Goal: Transaction & Acquisition: Purchase product/service

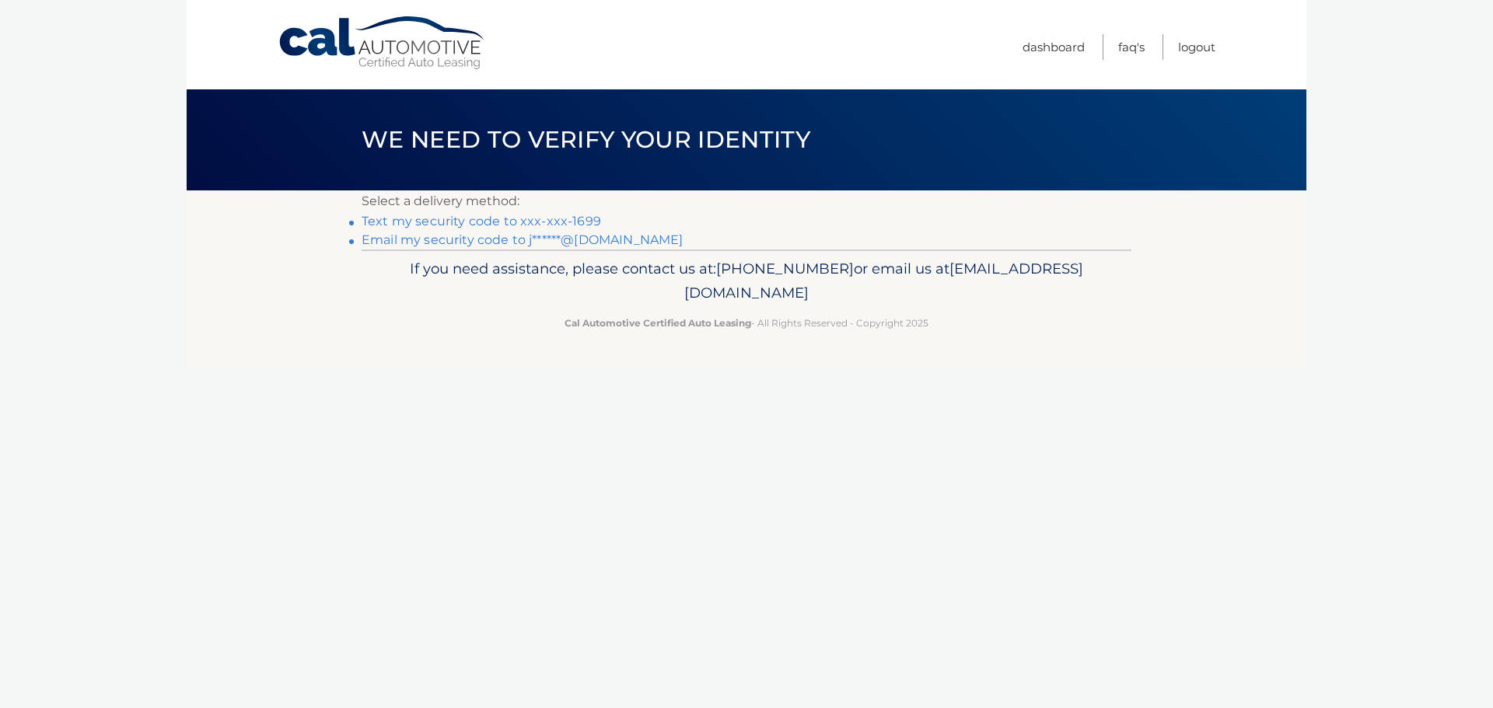
click at [580, 240] on link "Email my security code to j******@gmail.com" at bounding box center [523, 240] width 322 height 15
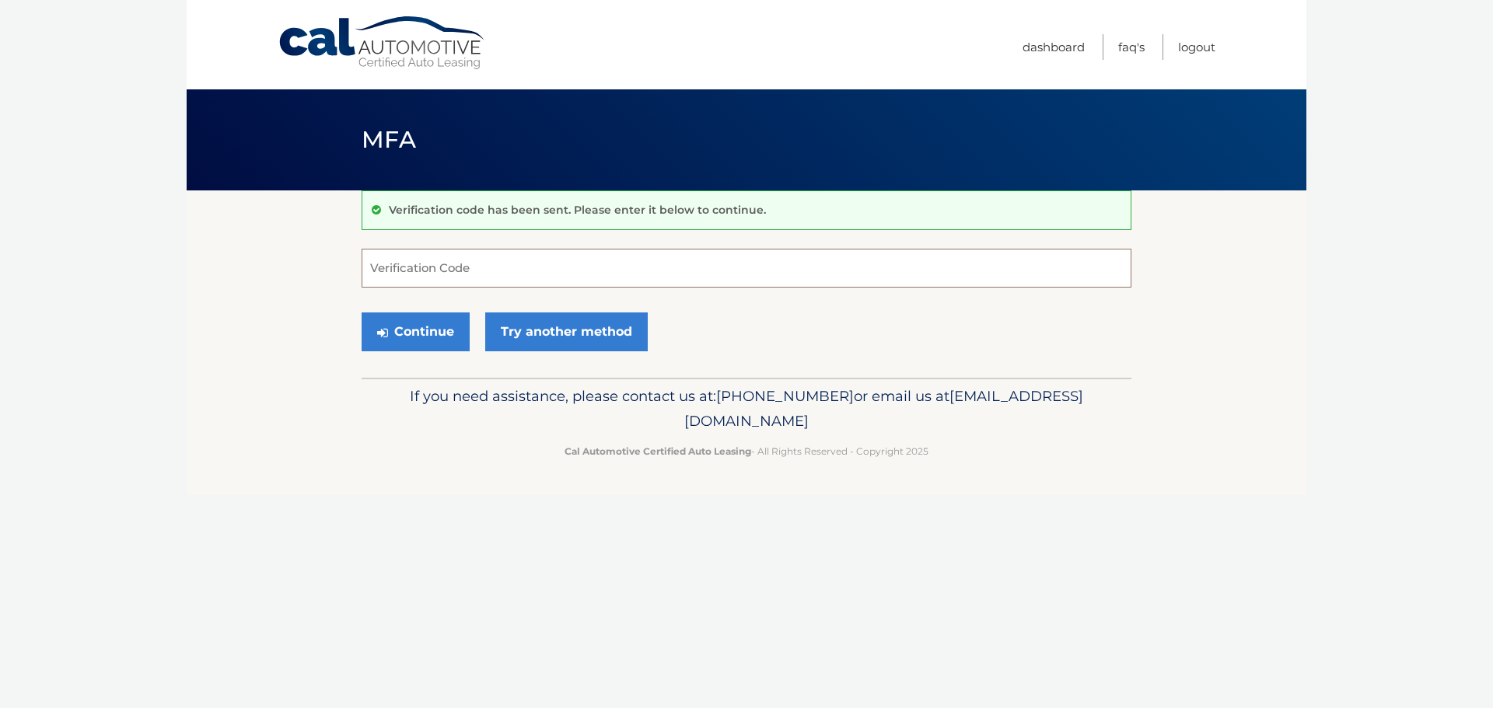
click at [378, 272] on input "Verification Code" at bounding box center [747, 268] width 770 height 39
paste input "153782"
click at [414, 328] on button "Continue" at bounding box center [416, 332] width 108 height 39
type input "153782"
click at [394, 325] on button "Continue" at bounding box center [416, 332] width 108 height 39
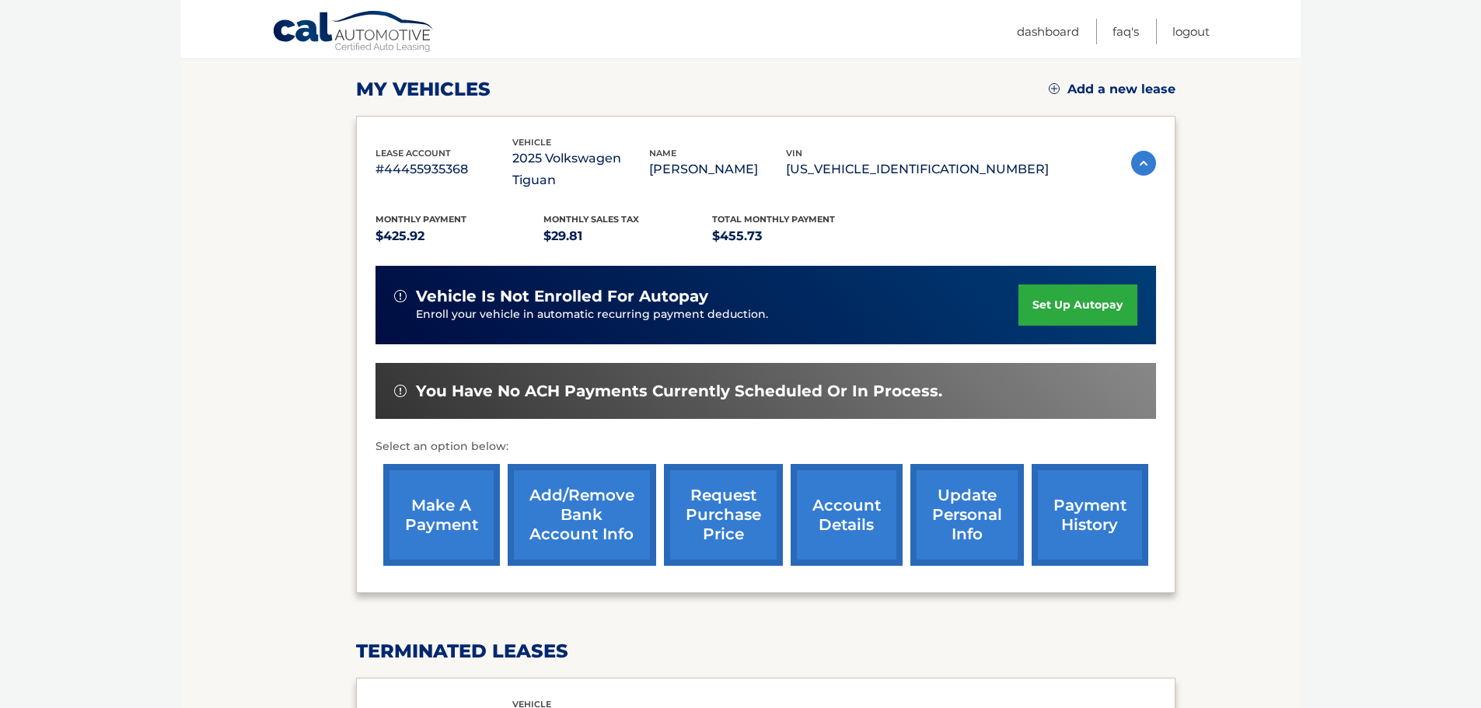
scroll to position [233, 0]
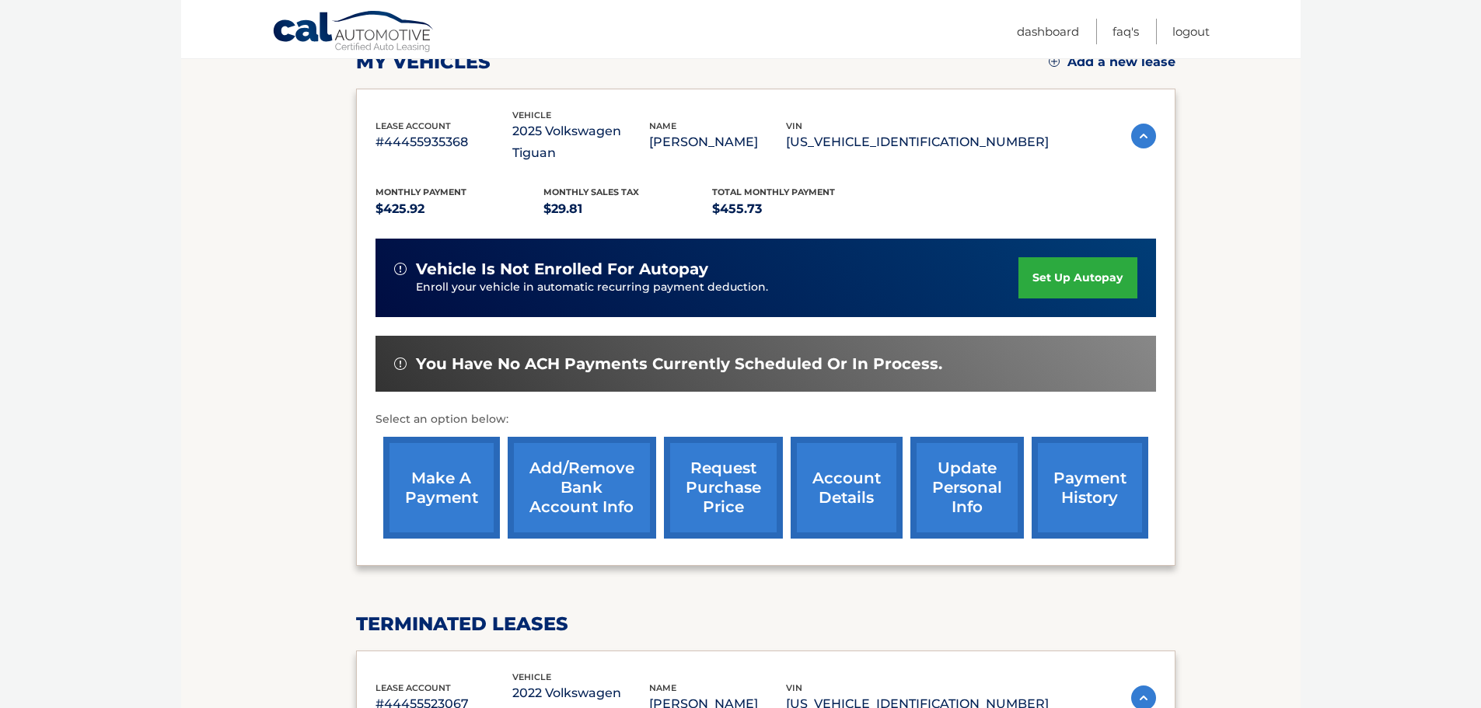
click at [444, 467] on link "make a payment" at bounding box center [441, 488] width 117 height 102
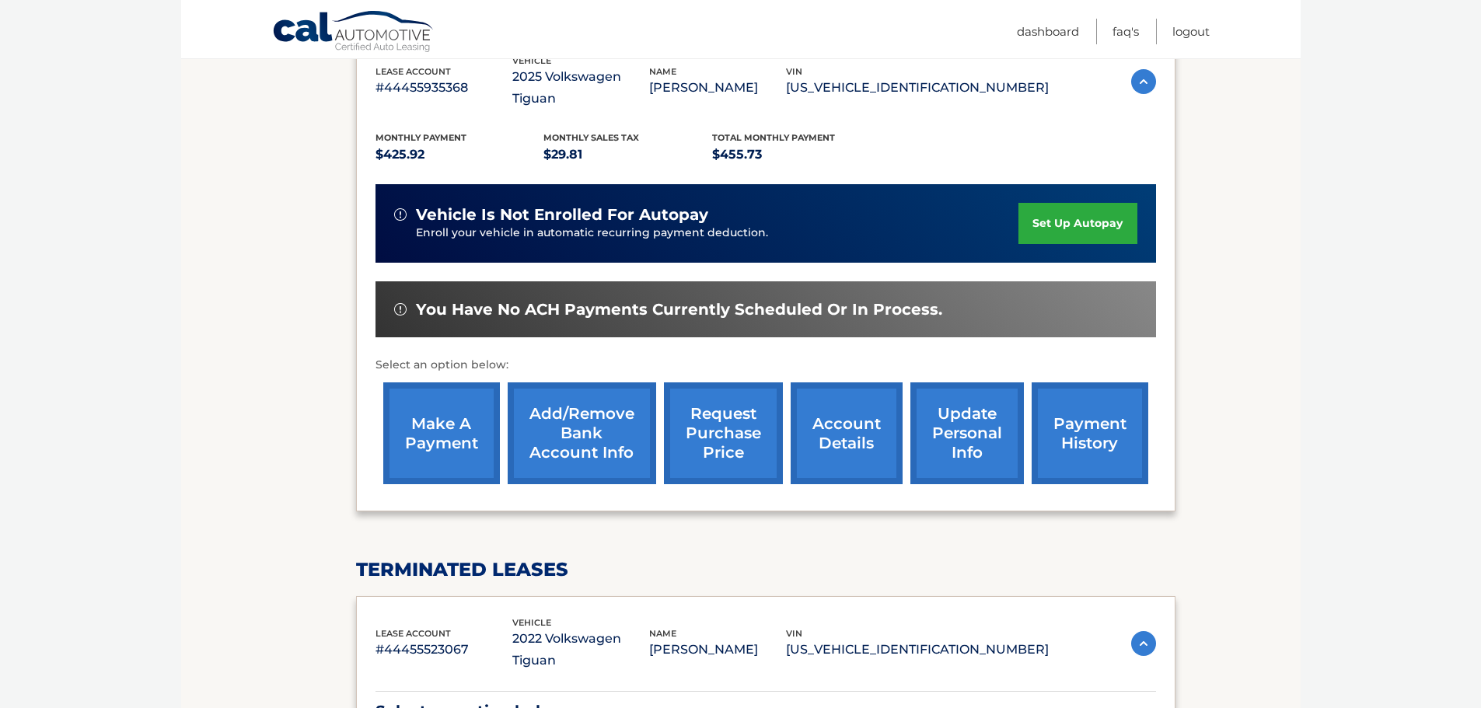
scroll to position [275, 0]
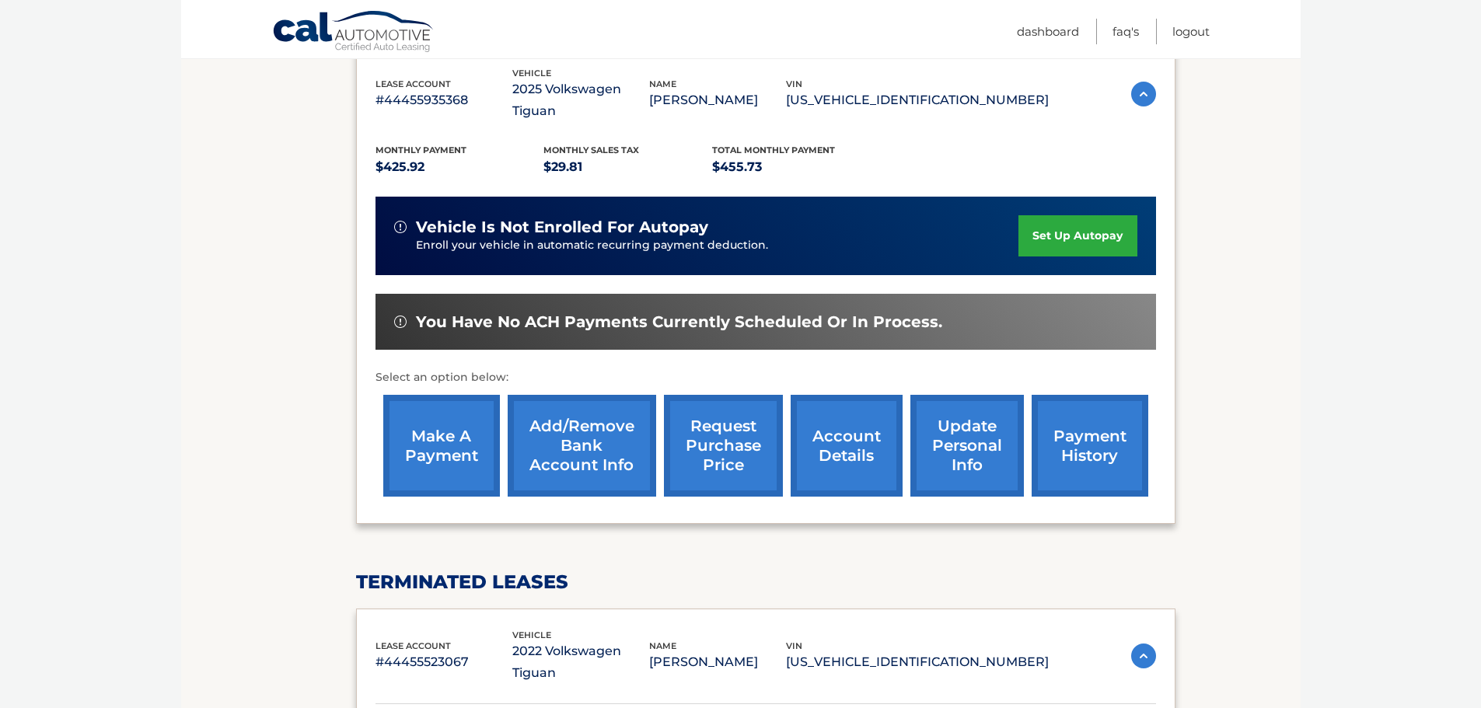
click at [1081, 423] on link "payment history" at bounding box center [1090, 446] width 117 height 102
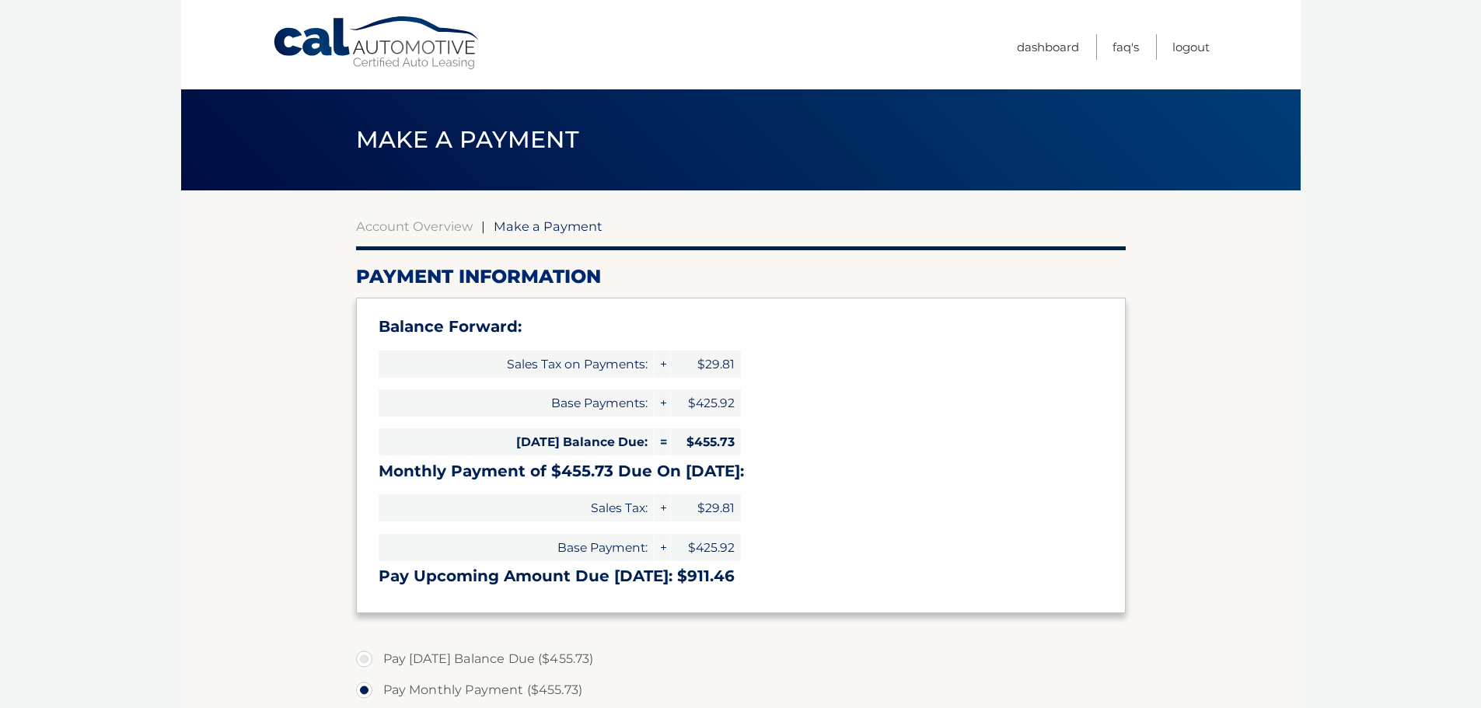
select select "OGY5NmFjNzYtMGQ1NS00OWVmLTljM2QtYjc0ZmEzODYzNDFh"
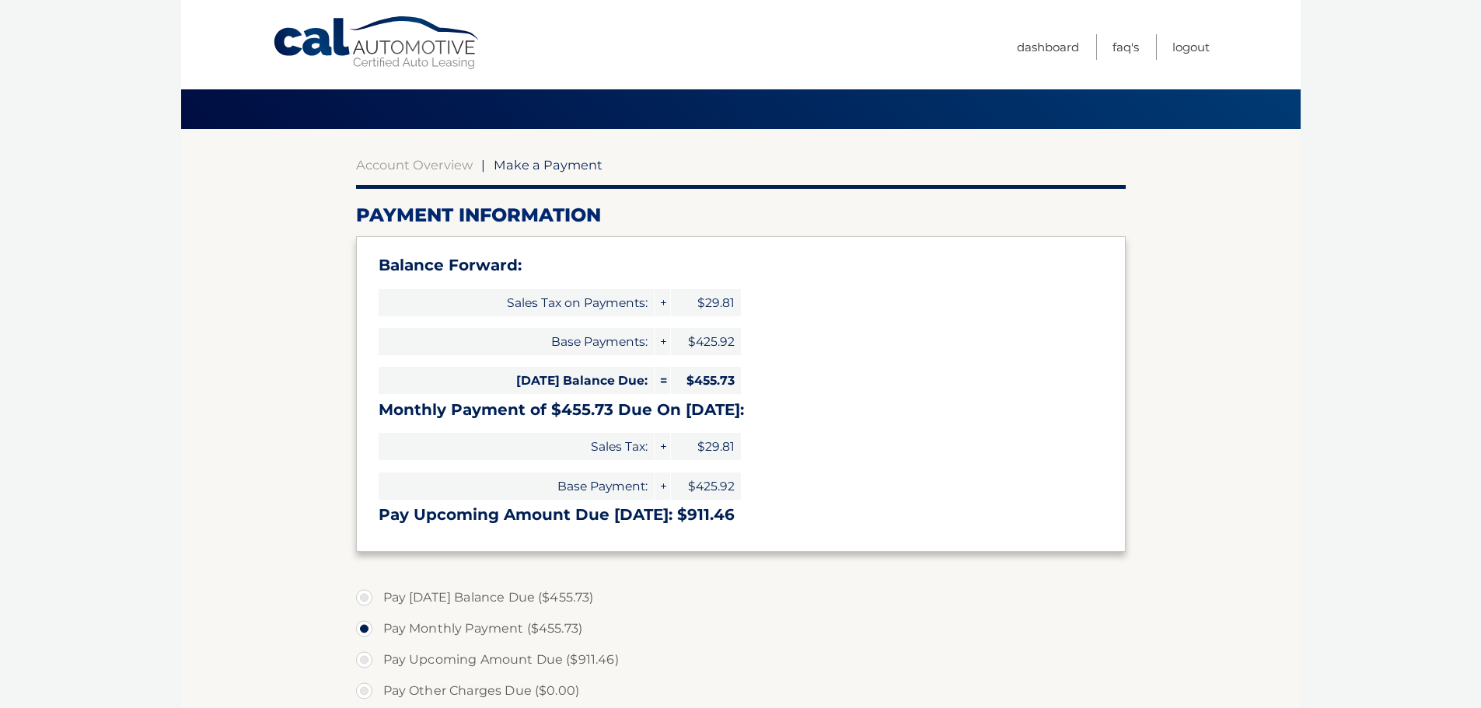
scroll to position [41, 0]
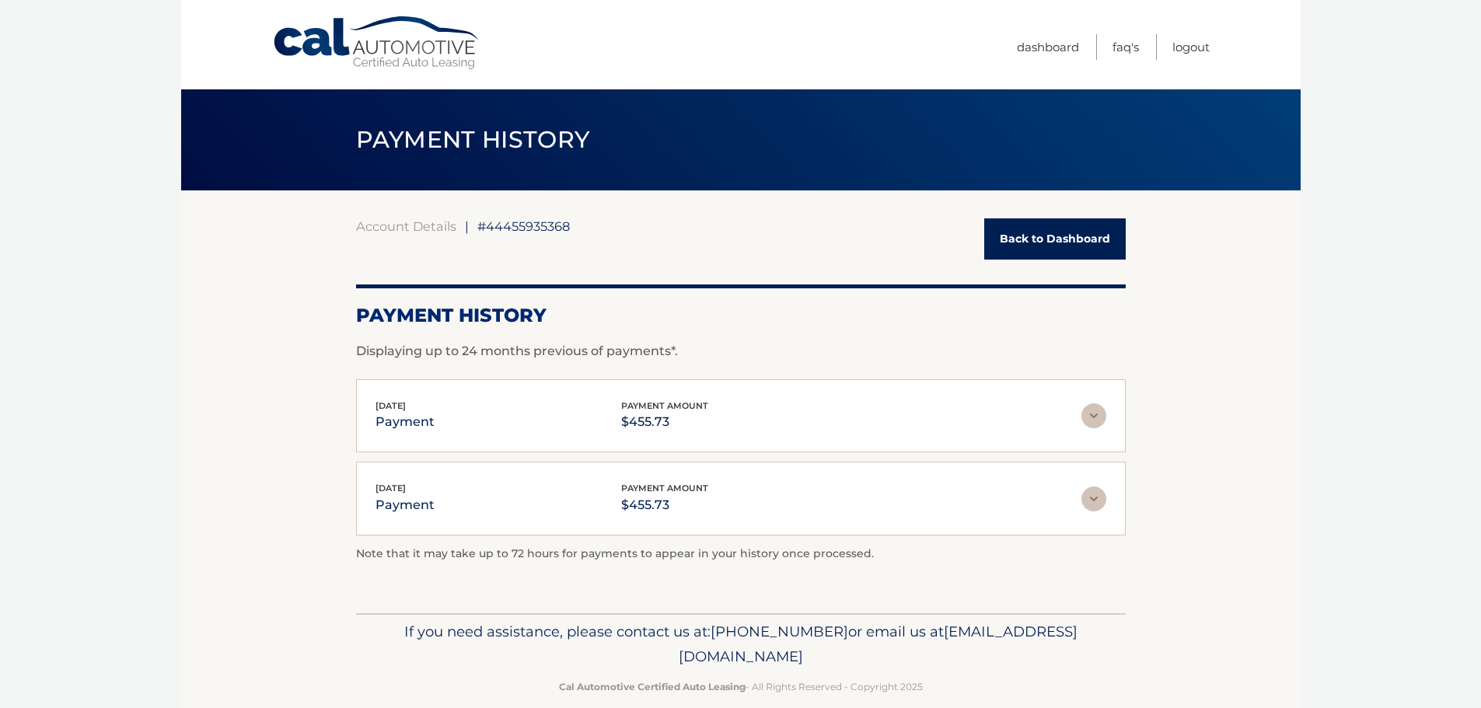
click at [1067, 246] on link "Back to Dashboard" at bounding box center [1056, 239] width 142 height 41
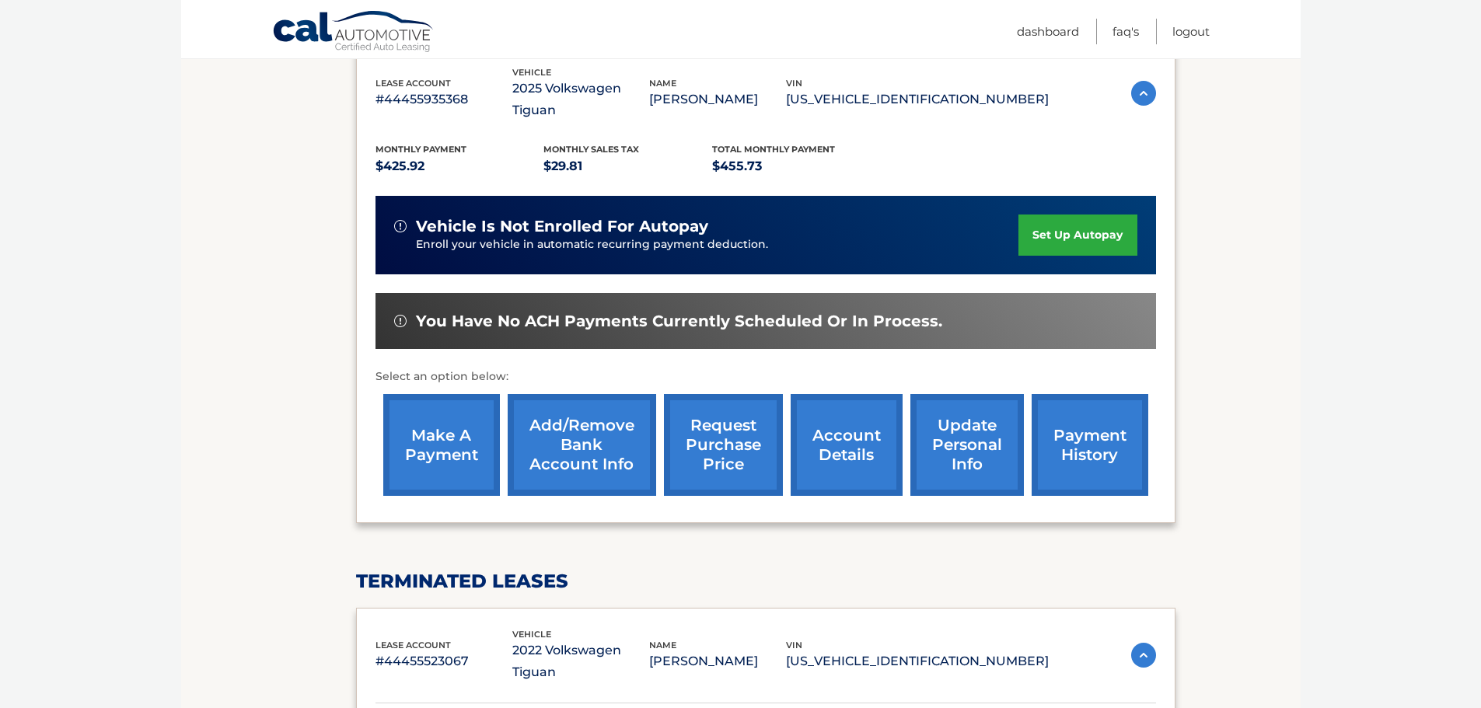
scroll to position [311, 0]
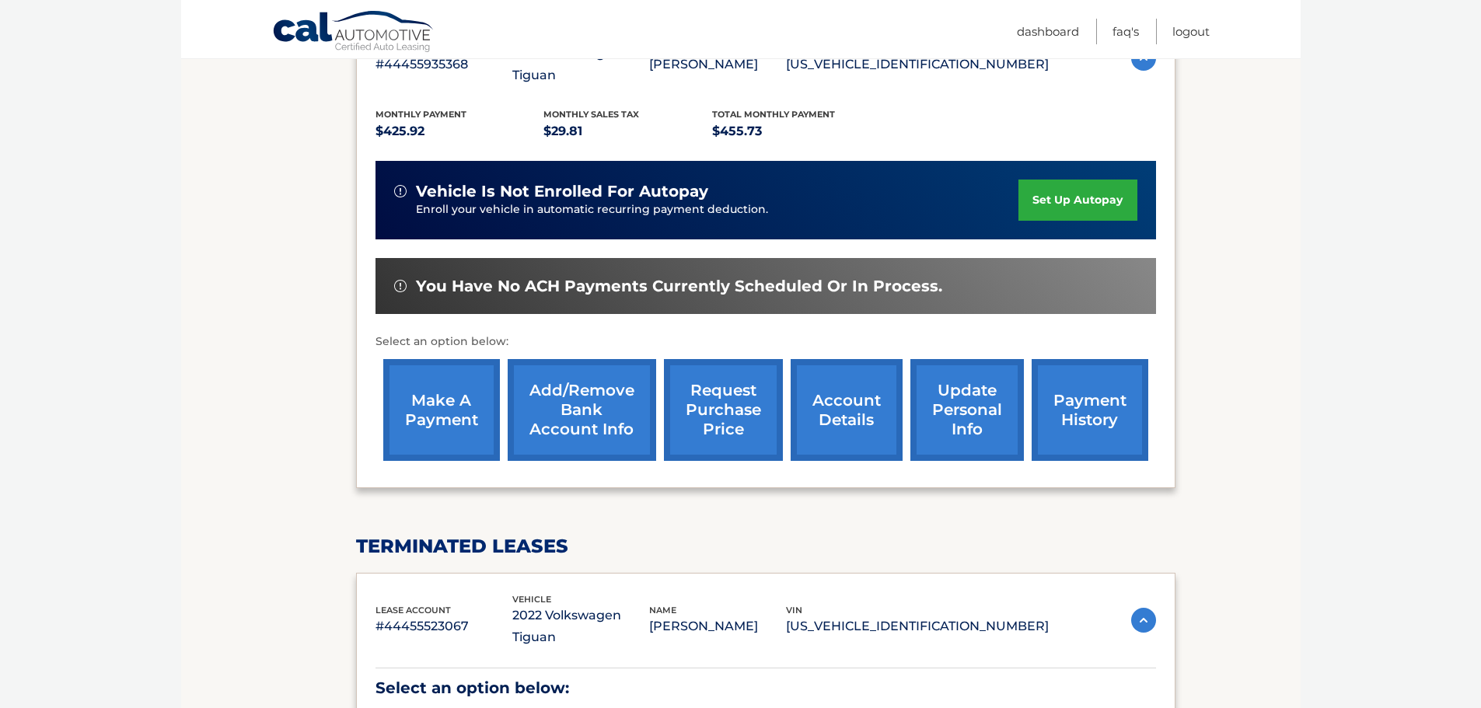
click at [850, 396] on link "account details" at bounding box center [847, 410] width 112 height 102
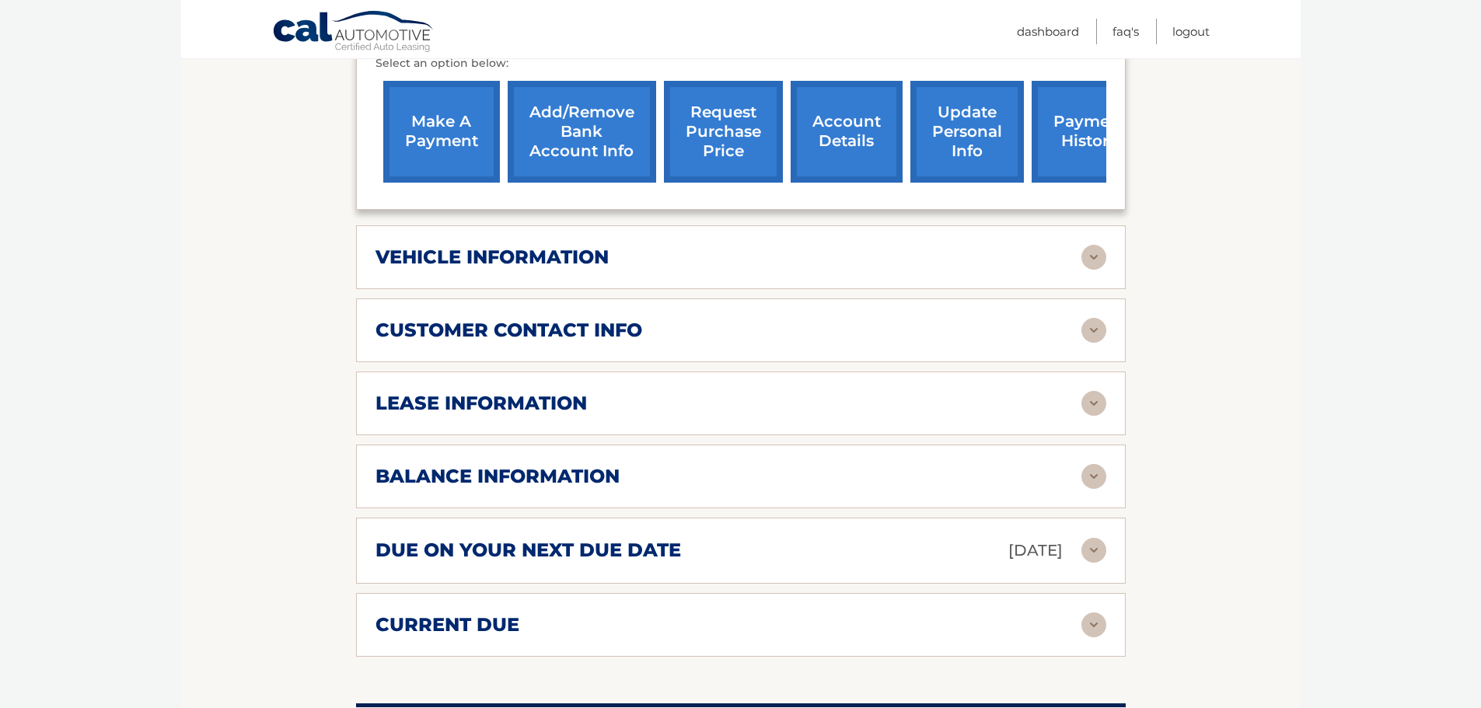
scroll to position [622, 0]
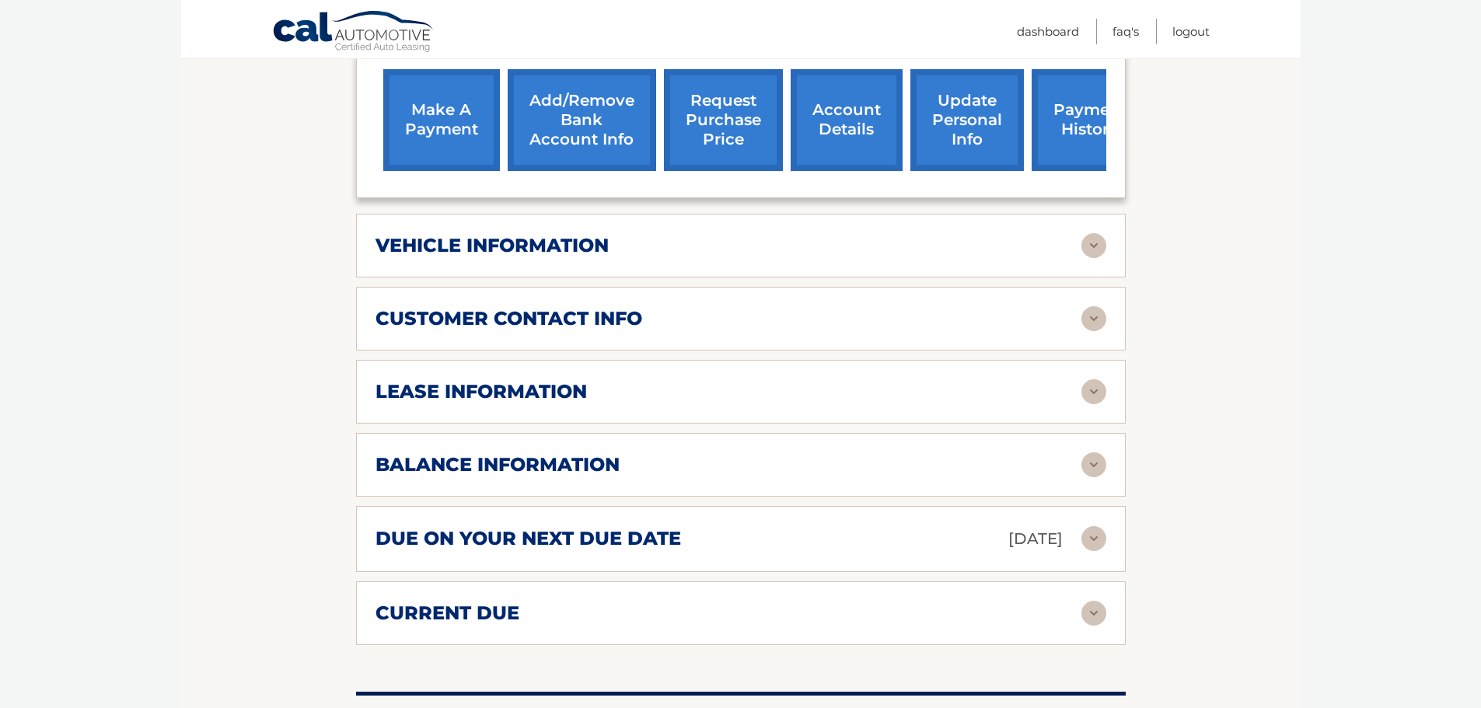
click at [541, 460] on h2 "balance information" at bounding box center [498, 464] width 244 height 23
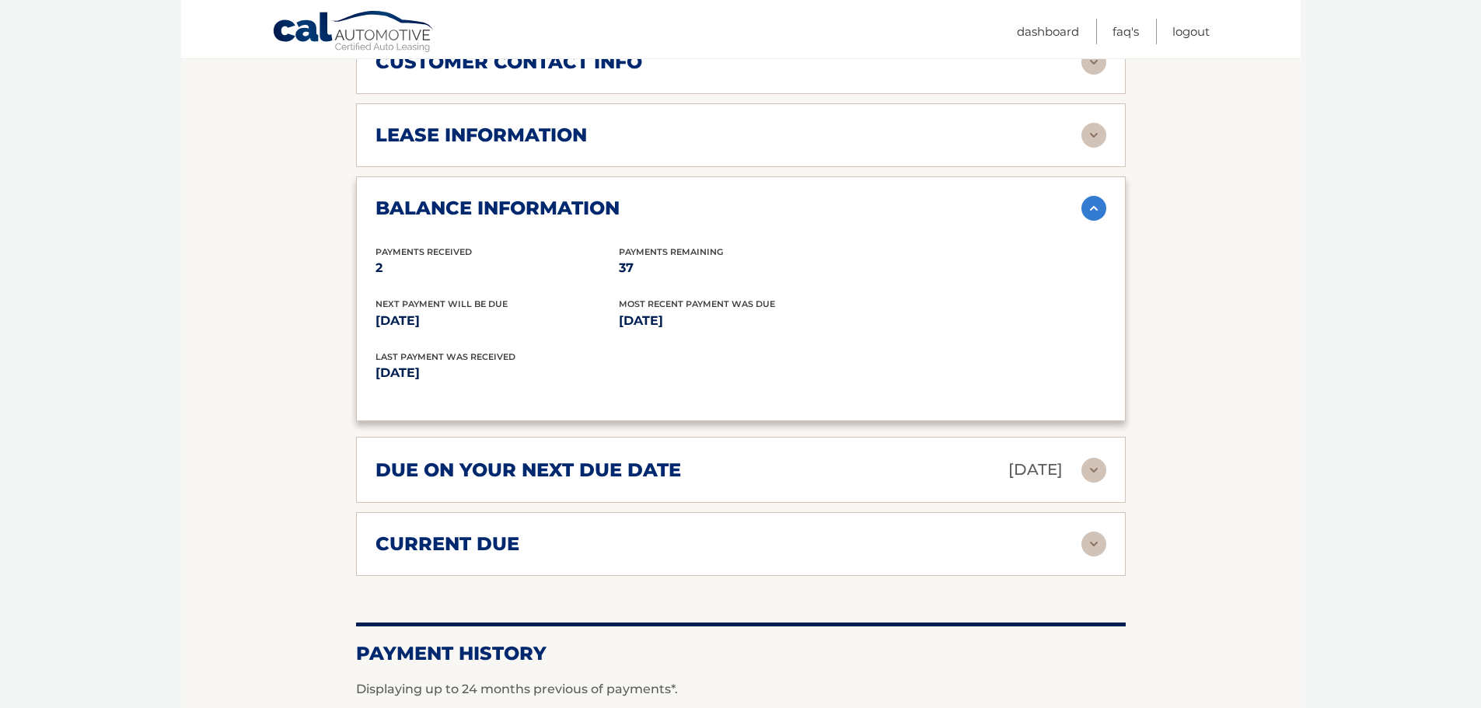
scroll to position [933, 0]
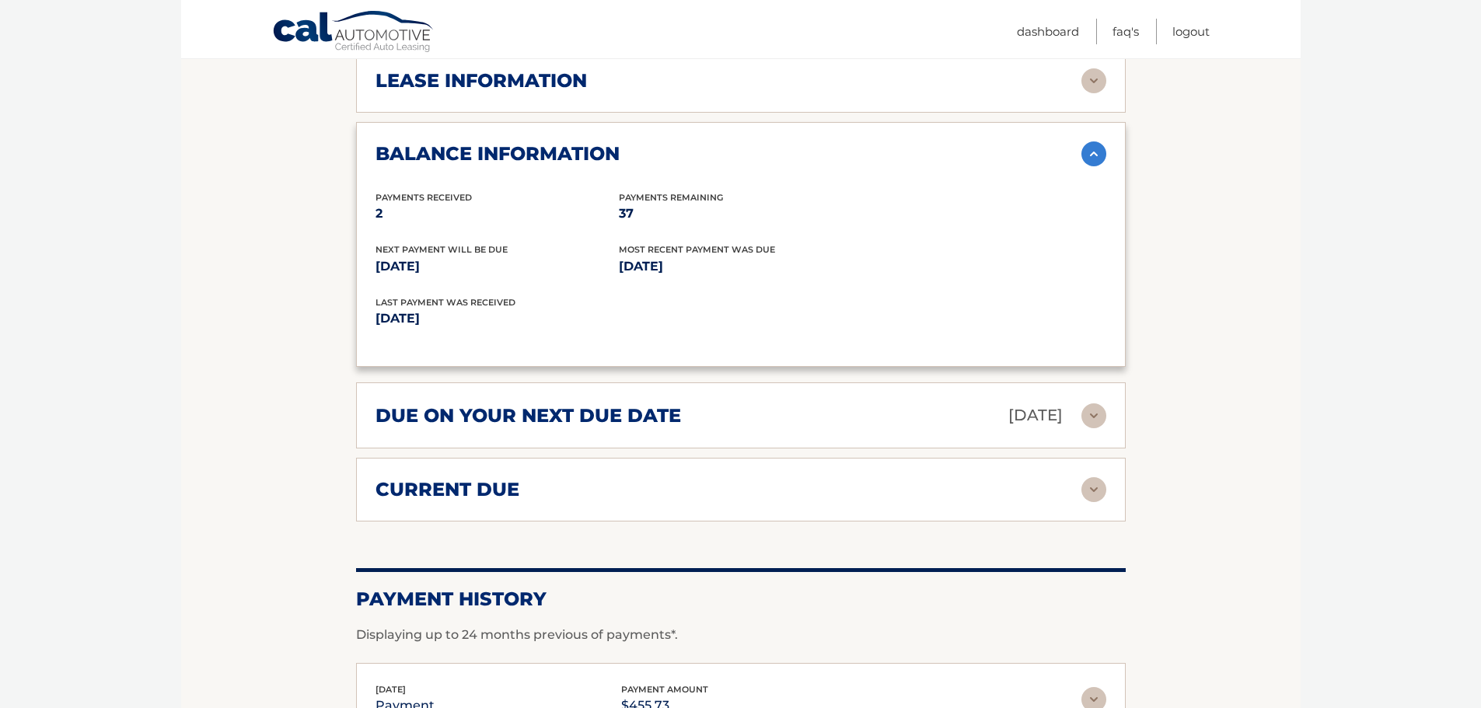
click at [554, 414] on h2 "due on your next due date" at bounding box center [529, 415] width 306 height 23
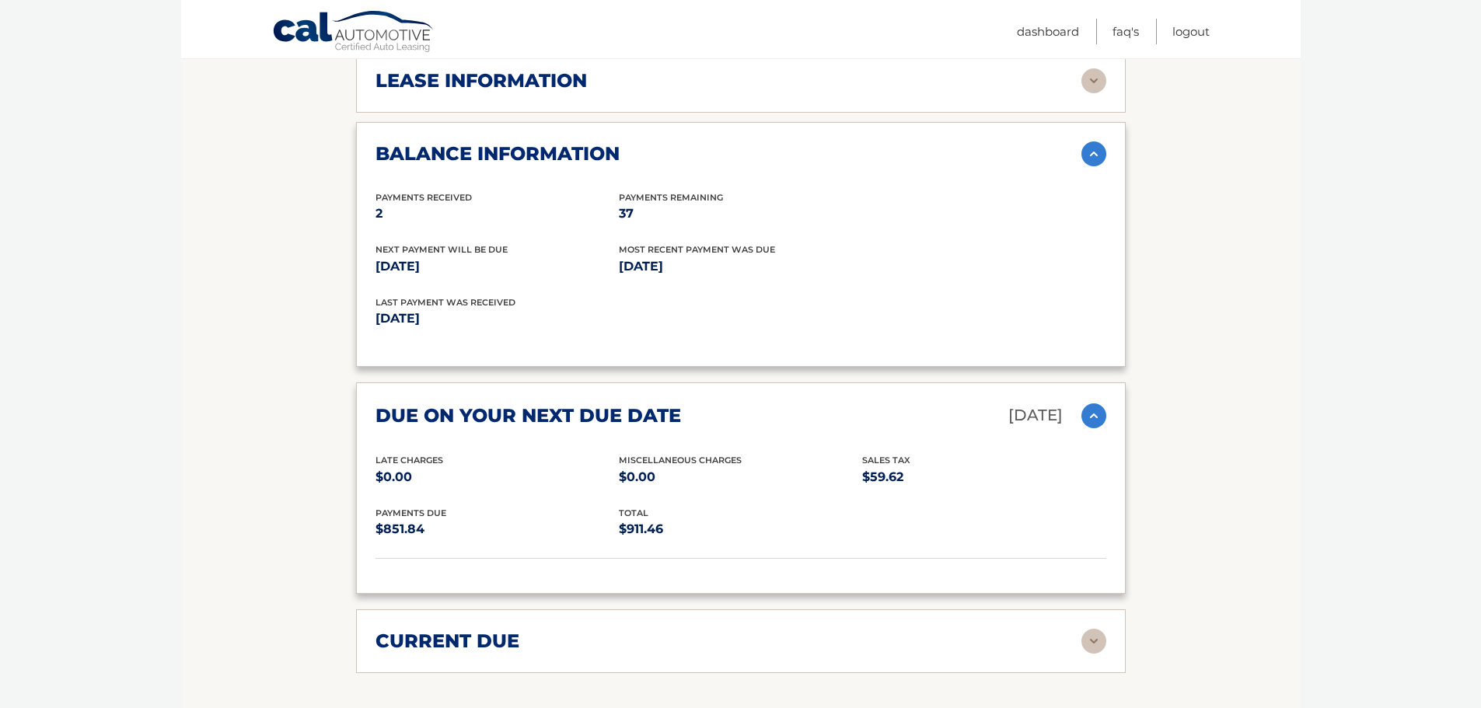
click at [554, 414] on h2 "due on your next due date" at bounding box center [529, 415] width 306 height 23
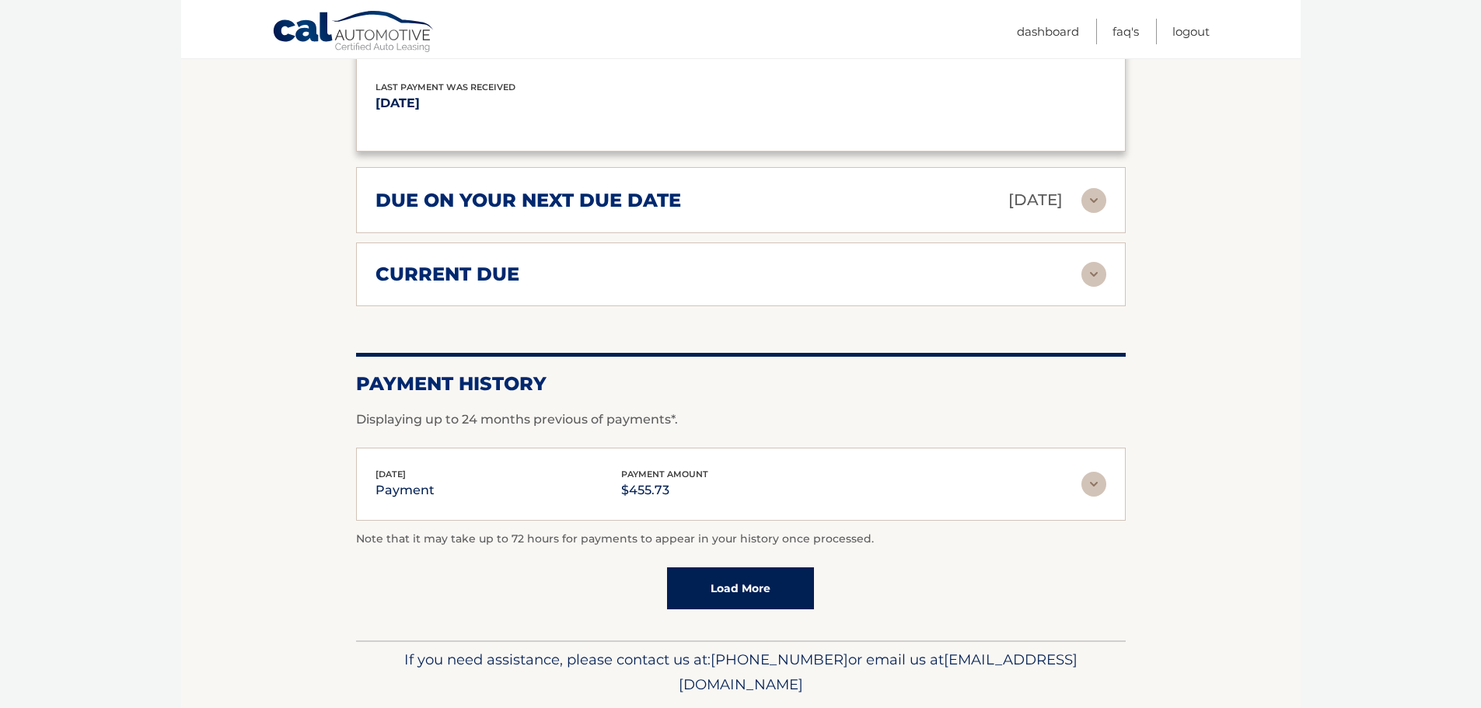
scroll to position [1121, 0]
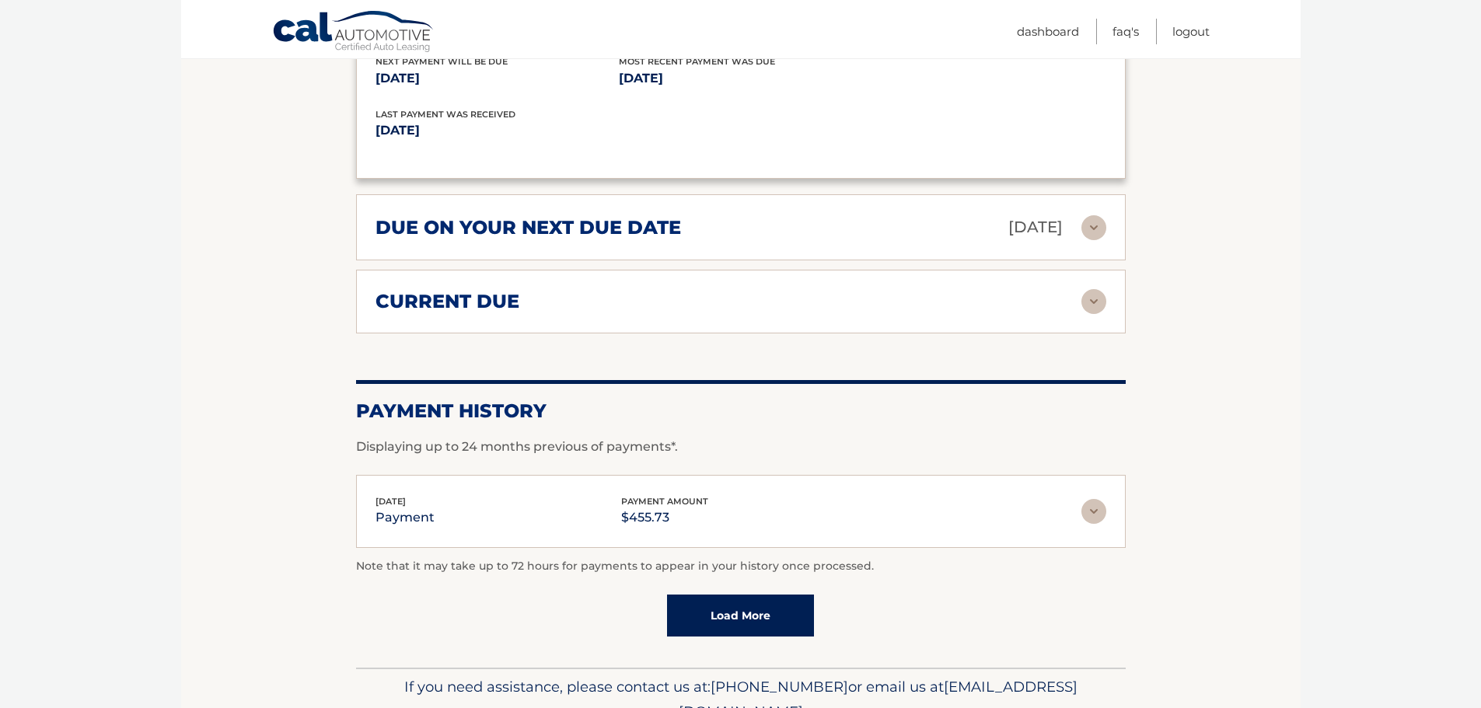
click at [741, 621] on link "Load More" at bounding box center [740, 616] width 147 height 42
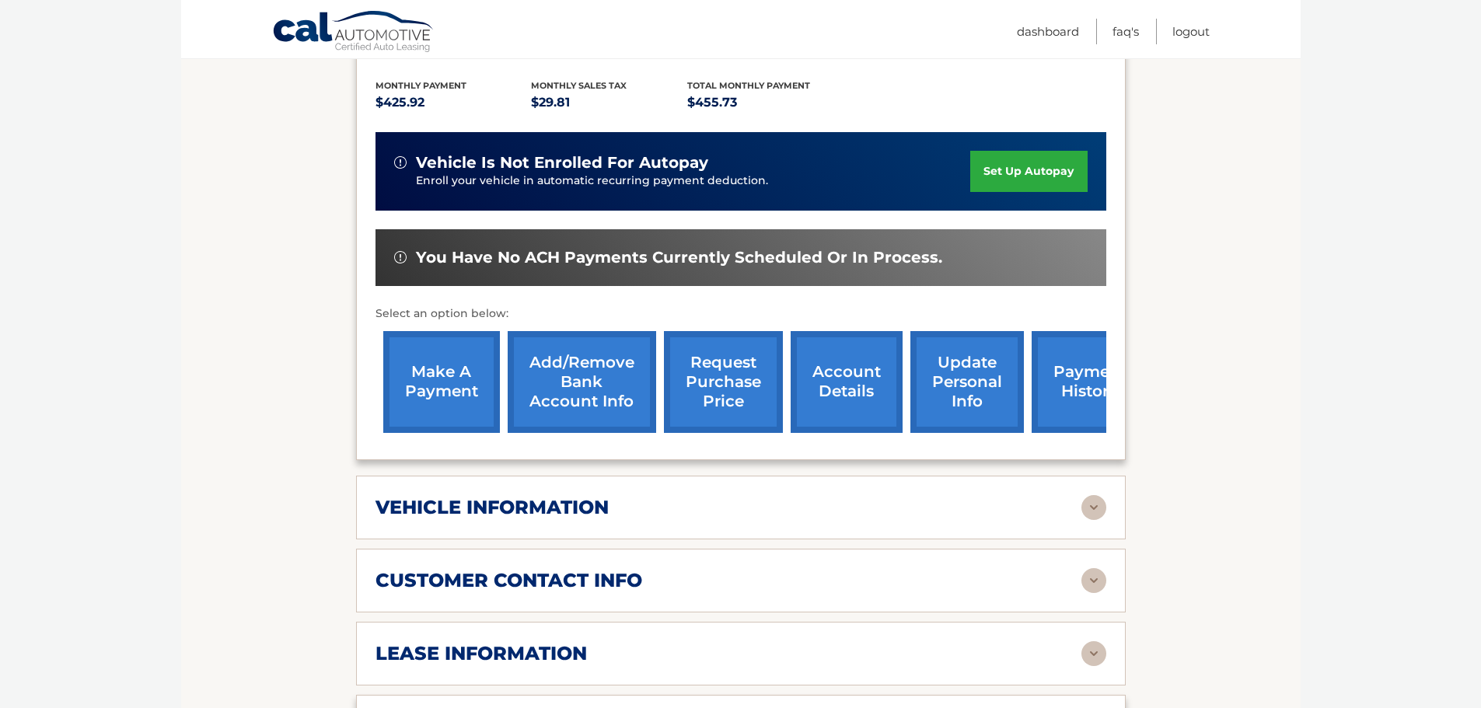
scroll to position [344, 0]
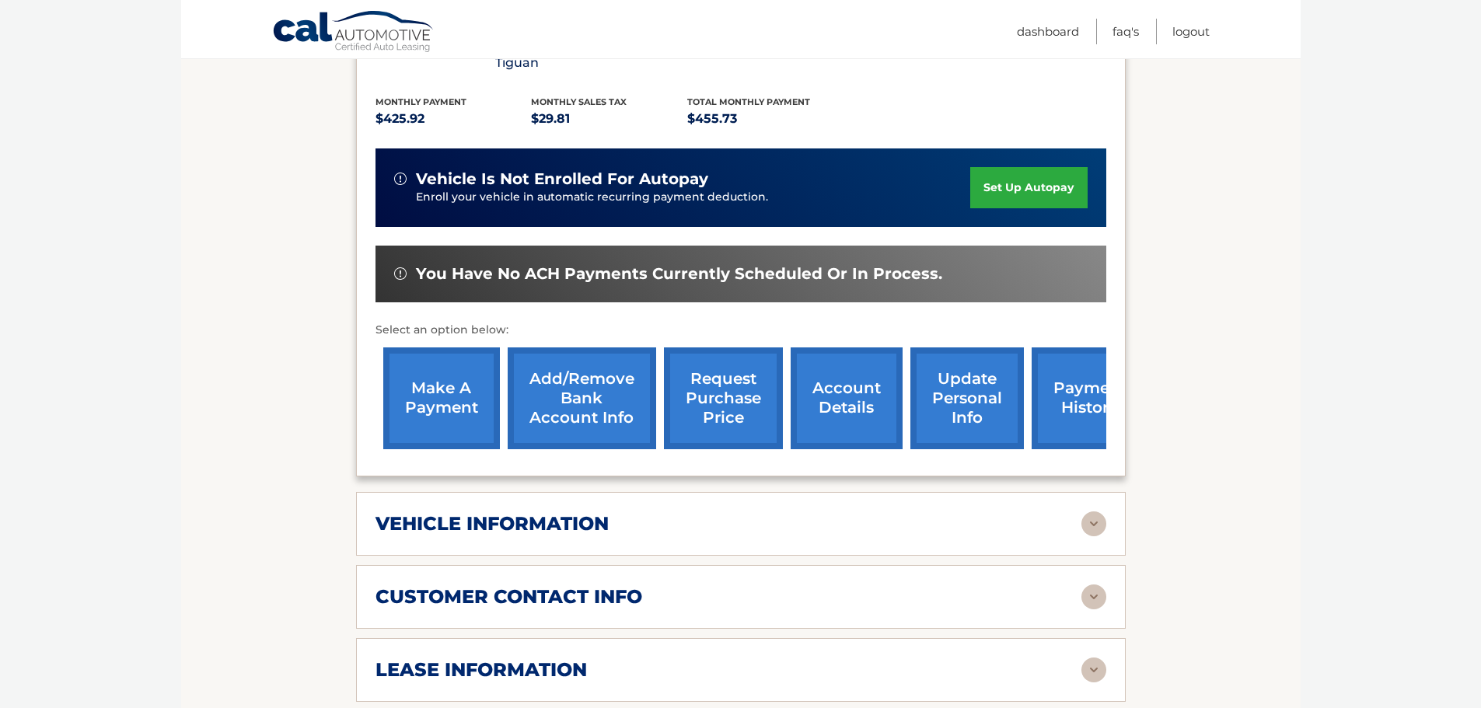
click at [432, 406] on link "make a payment" at bounding box center [441, 399] width 117 height 102
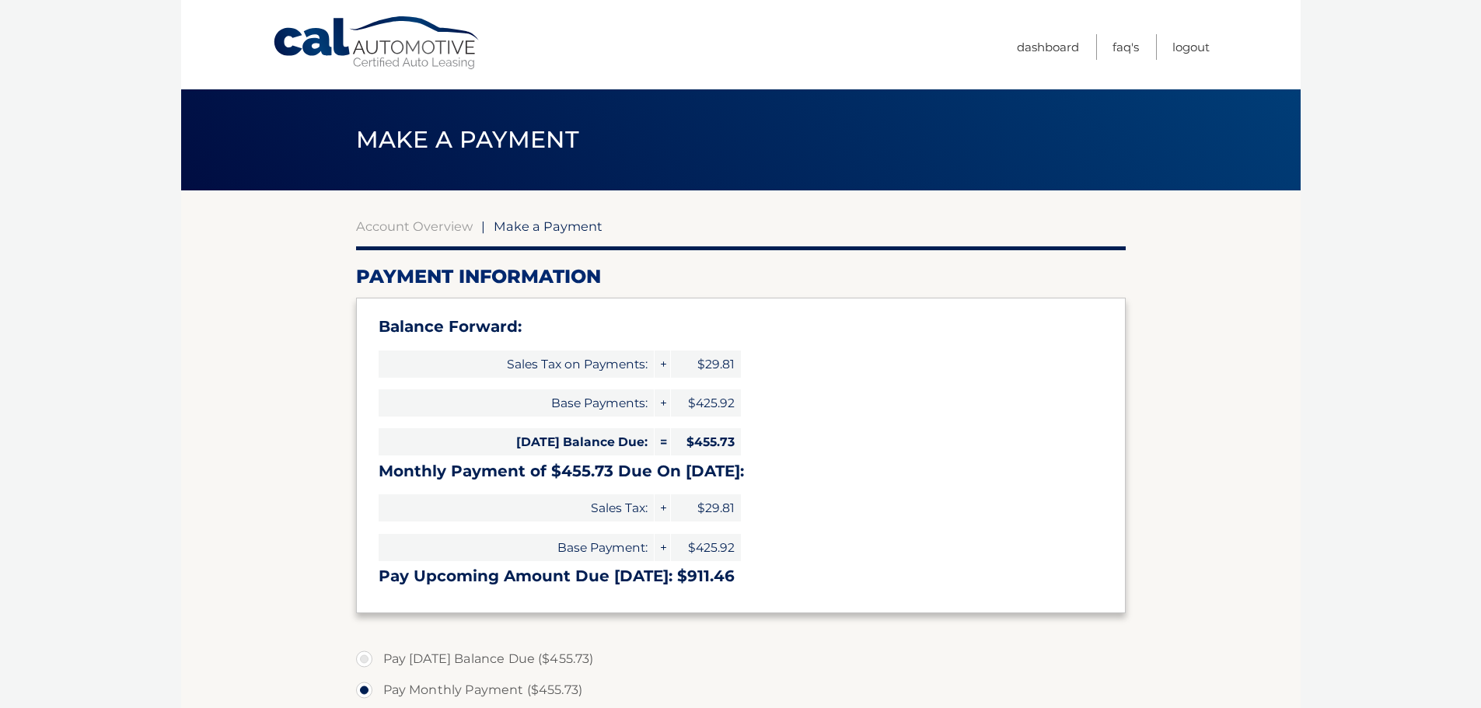
select select "OGY5NmFjNzYtMGQ1NS00OWVmLTljM2QtYjc0ZmEzODYzNDFh"
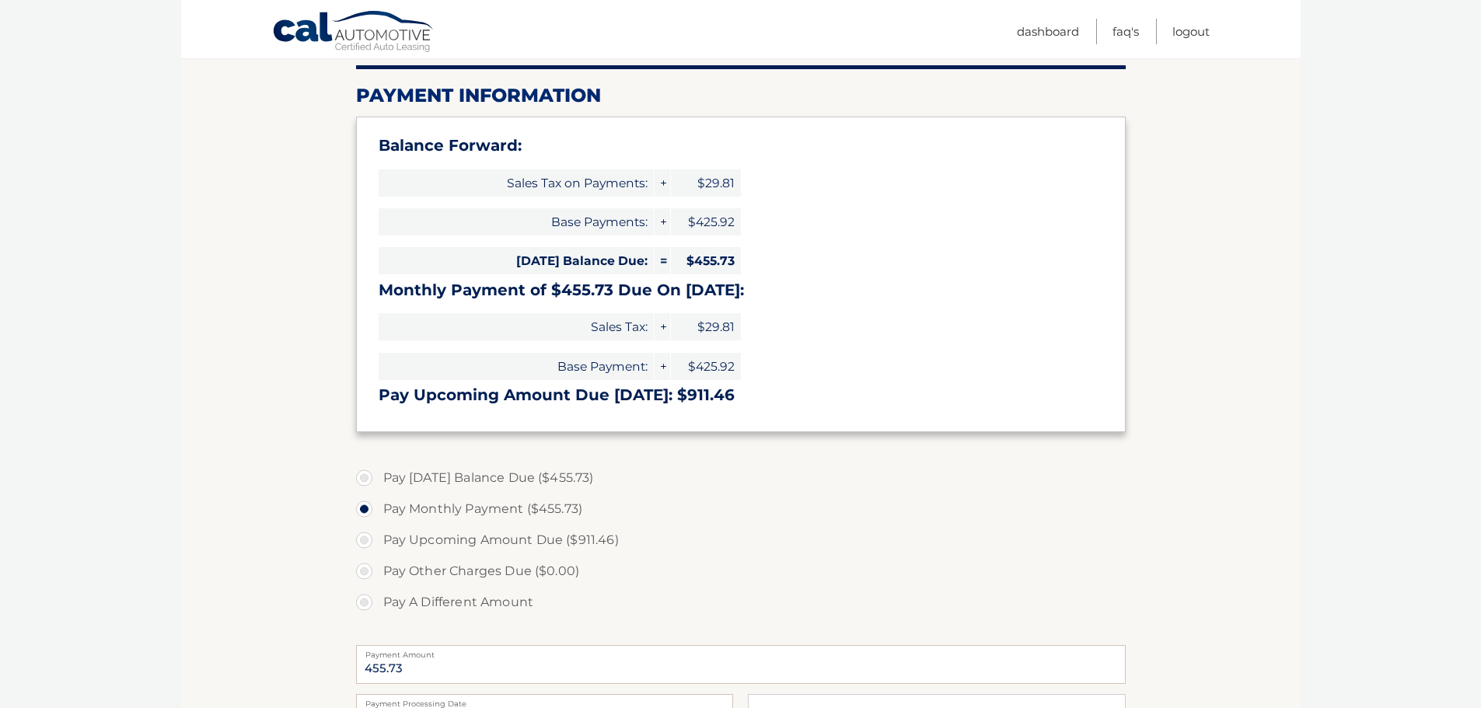
scroll to position [233, 0]
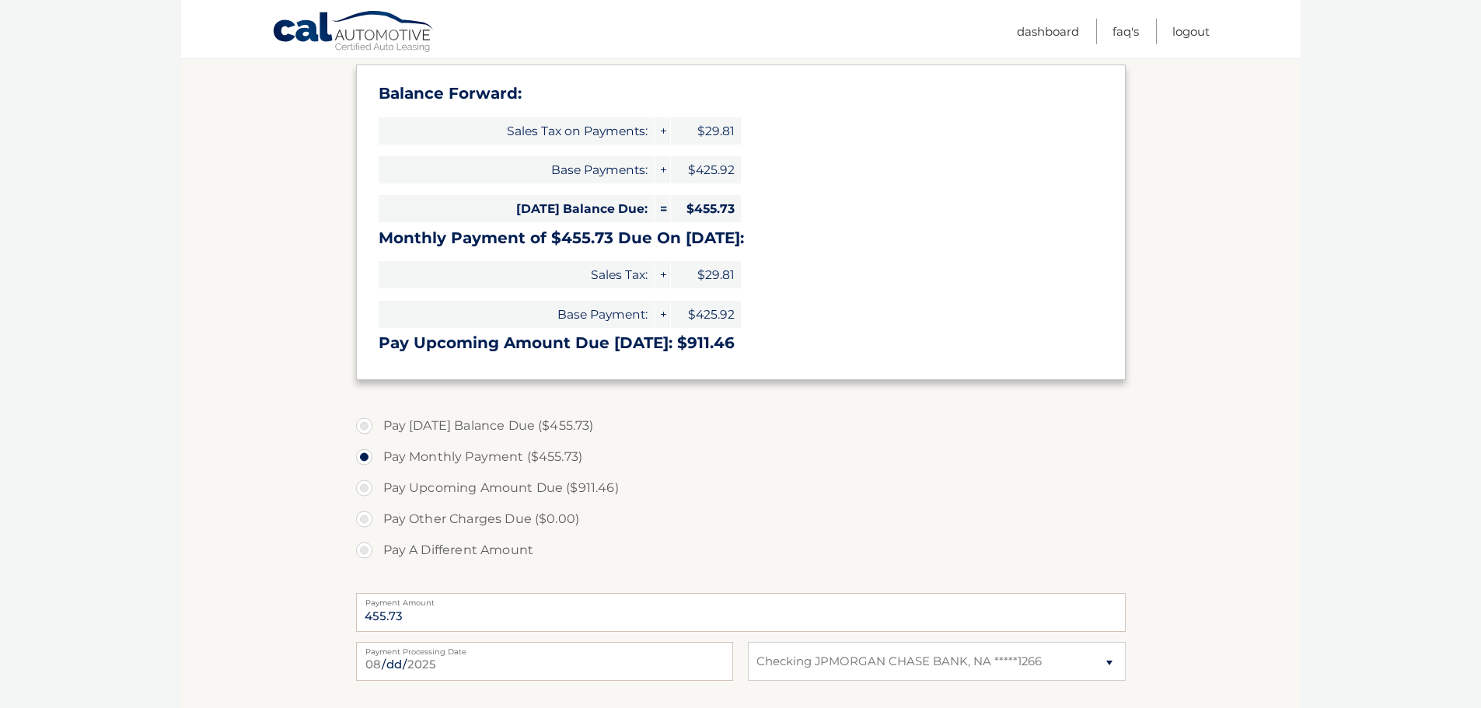
click at [366, 425] on label "Pay [DATE] Balance Due ($455.73)" at bounding box center [741, 426] width 770 height 31
click at [366, 425] on input "Pay [DATE] Balance Due ($455.73)" at bounding box center [370, 423] width 16 height 25
radio input "true"
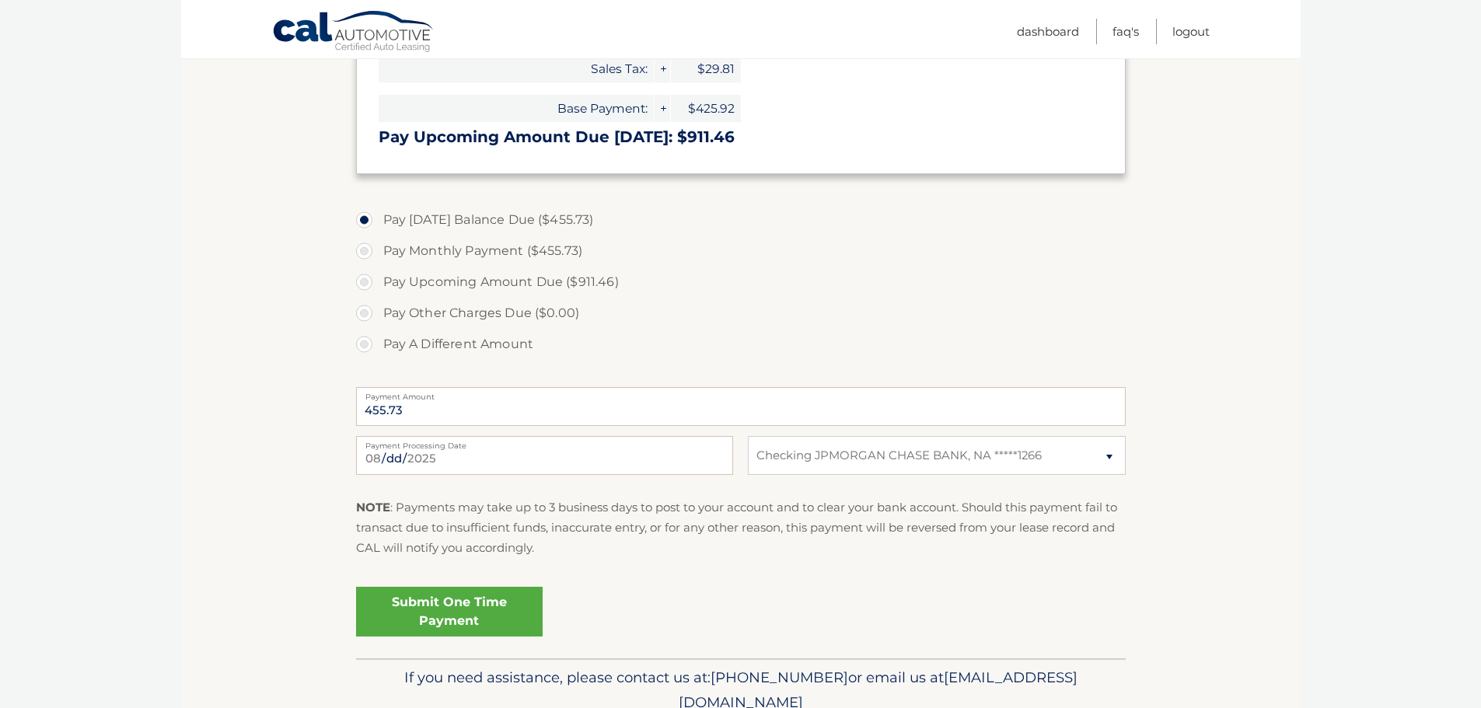
scroll to position [467, 0]
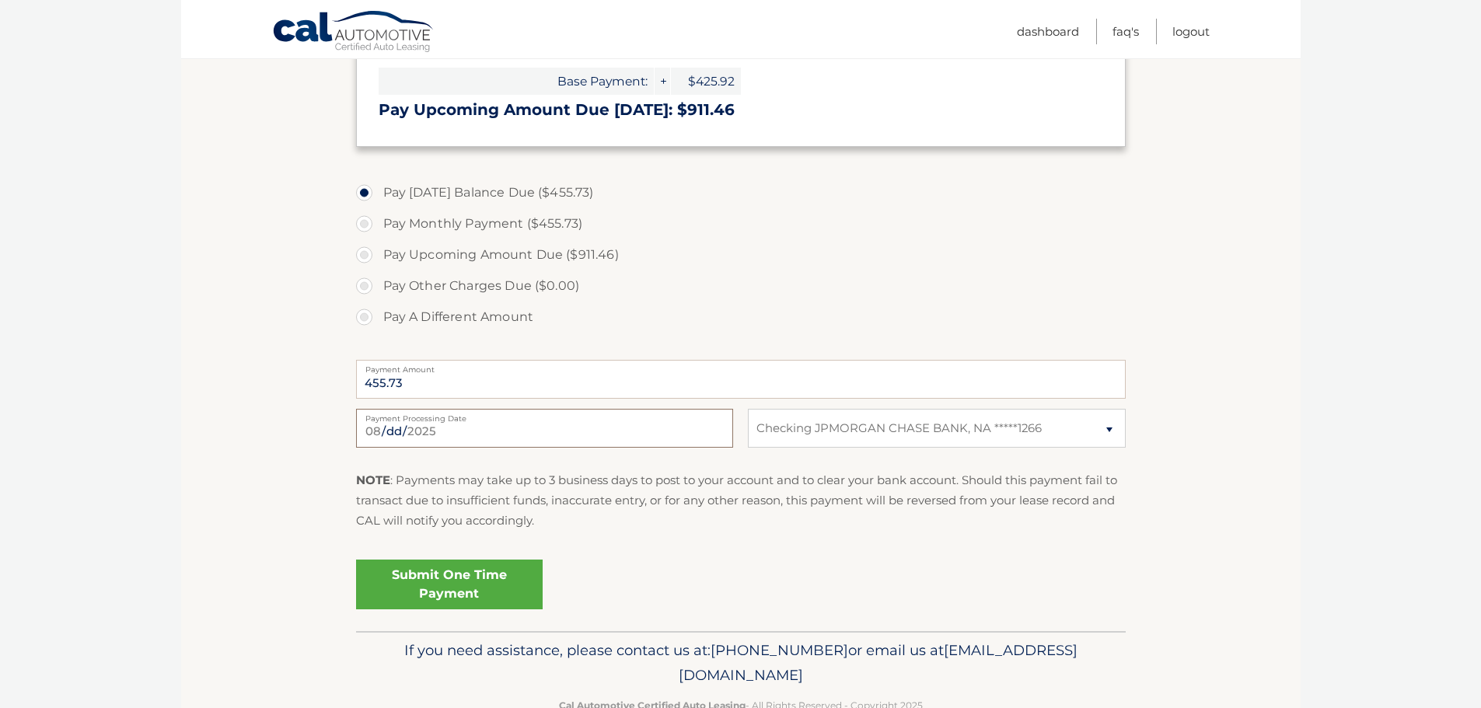
click at [394, 431] on input "2025-08-12" at bounding box center [544, 428] width 377 height 39
type input "2025-08-13"
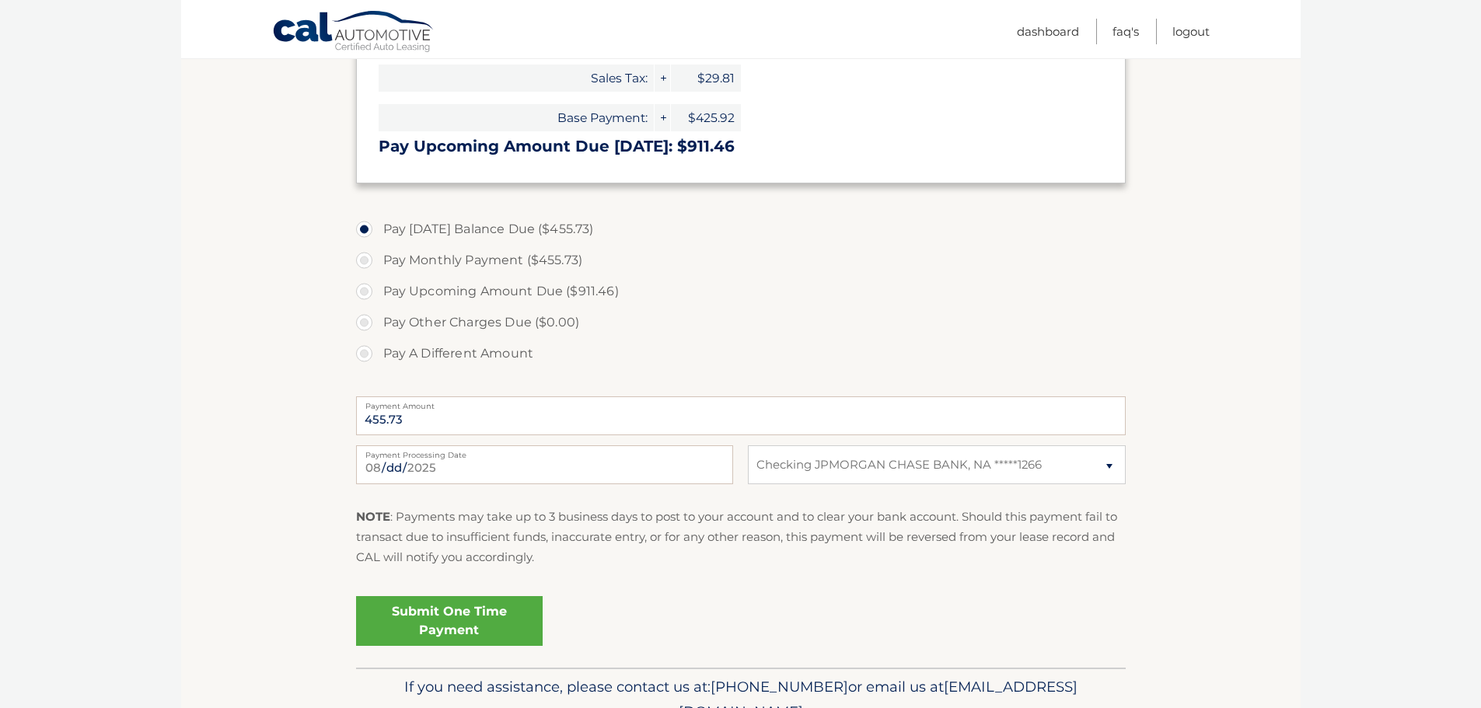
click at [462, 621] on link "Submit One Time Payment" at bounding box center [449, 621] width 187 height 50
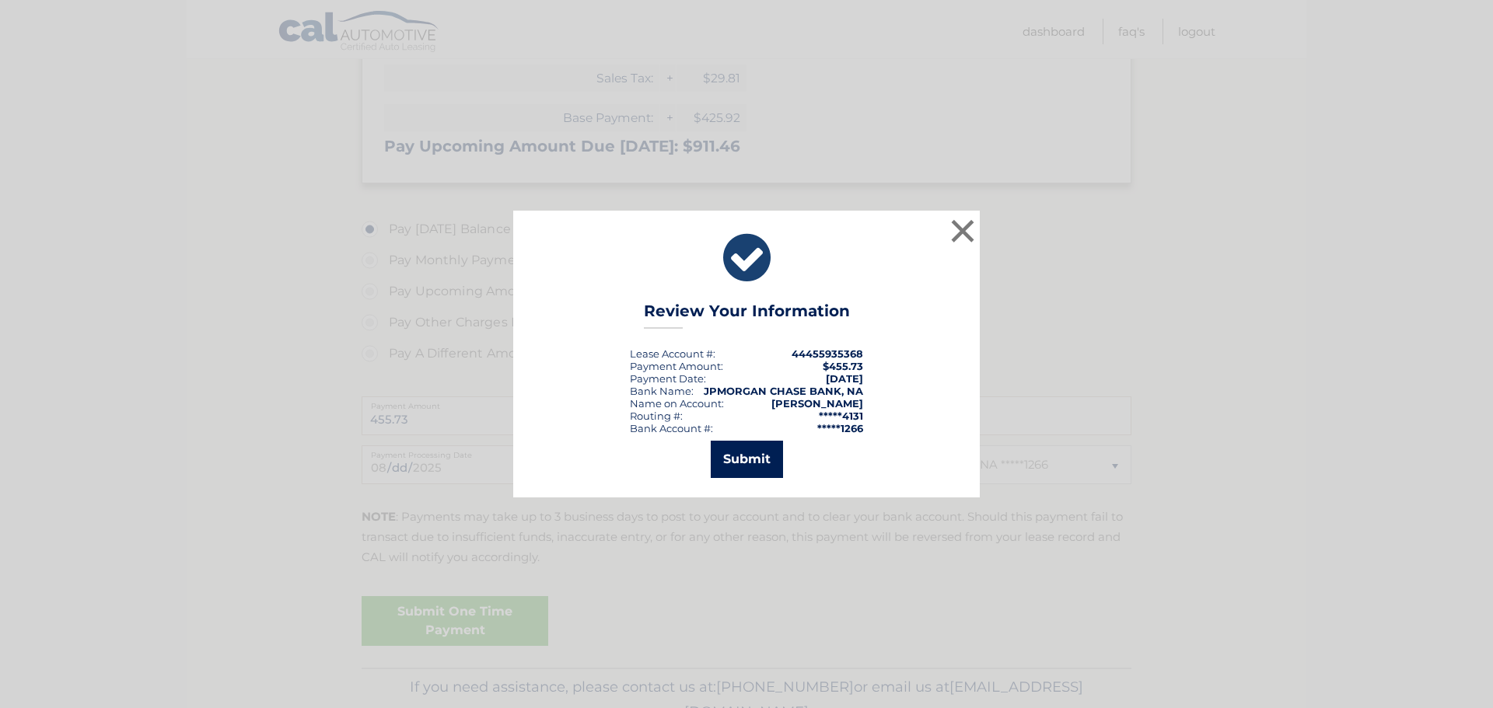
click at [738, 456] on button "Submit" at bounding box center [747, 459] width 72 height 37
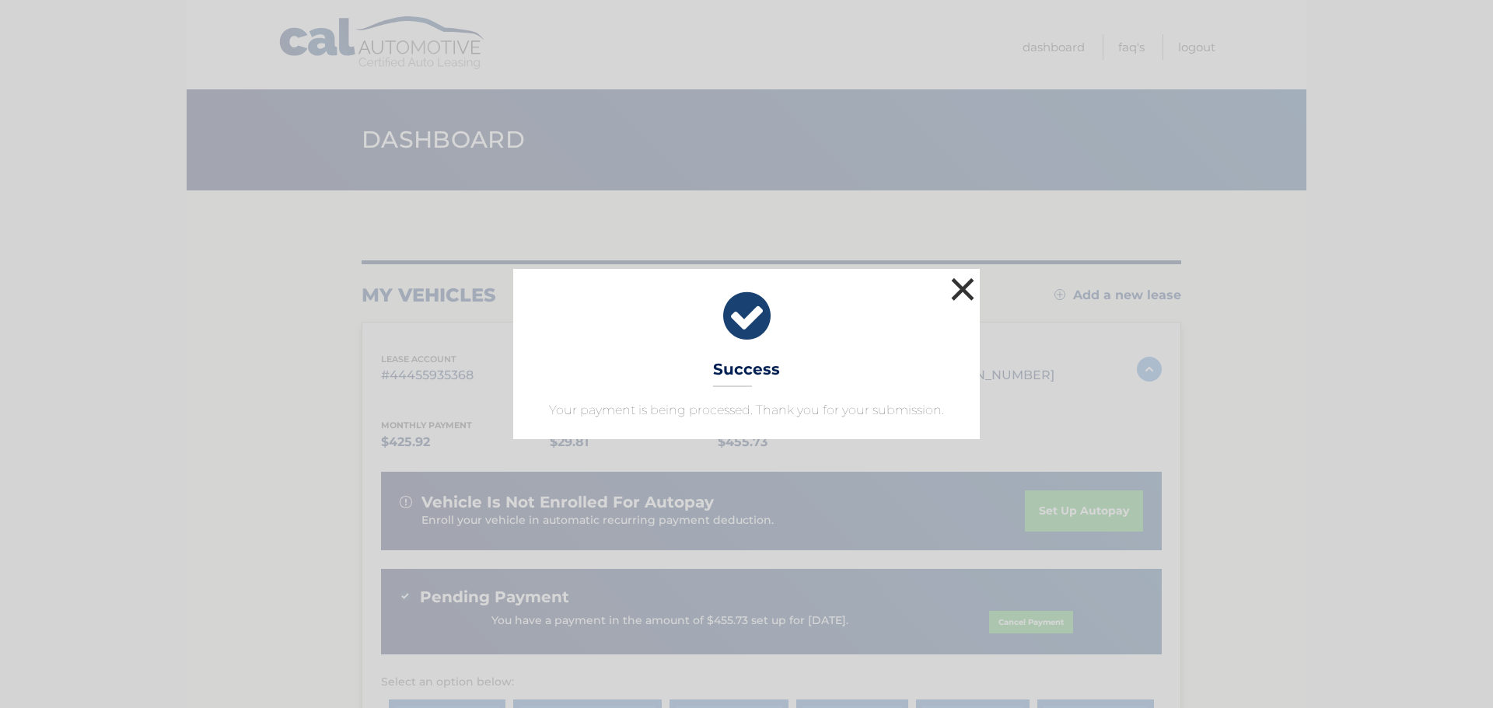
click at [966, 286] on button "×" at bounding box center [962, 289] width 31 height 31
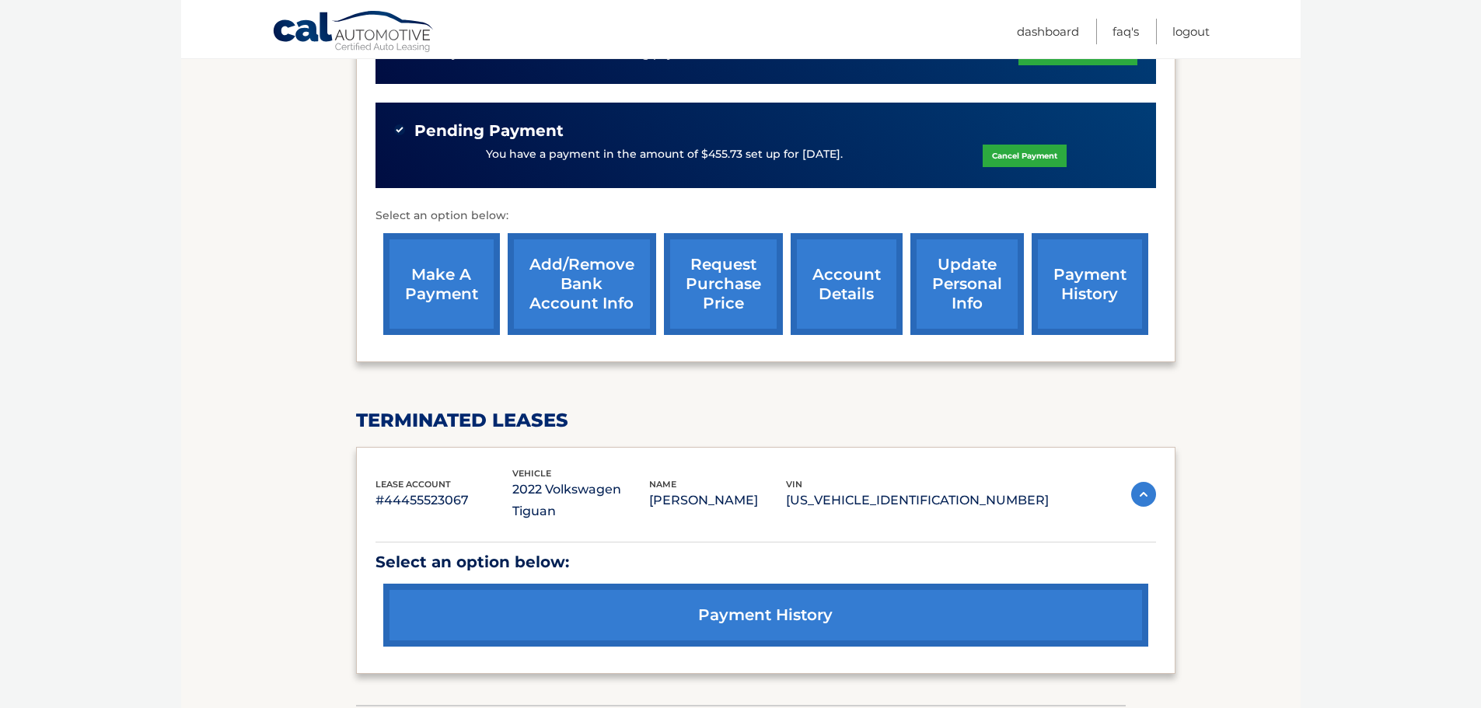
scroll to position [538, 0]
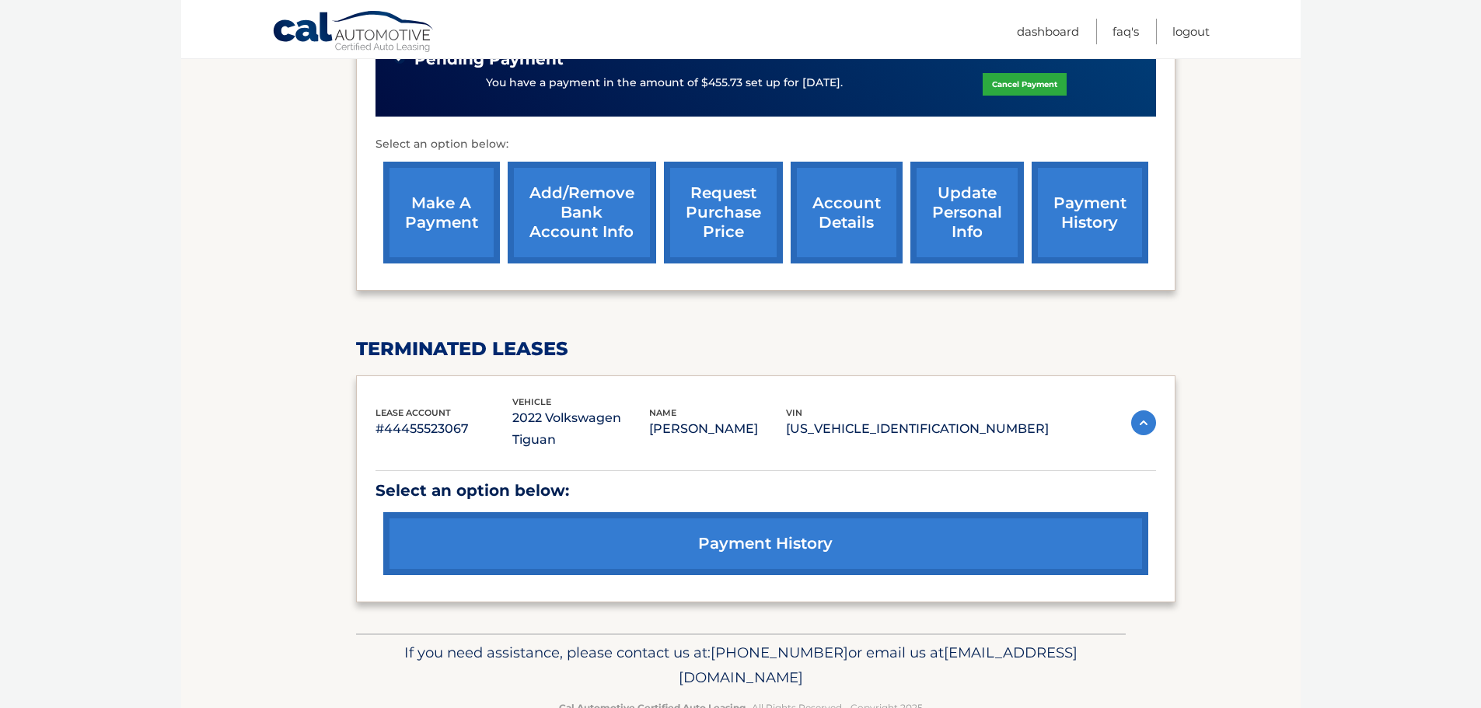
click at [808, 512] on link "payment history" at bounding box center [765, 543] width 765 height 63
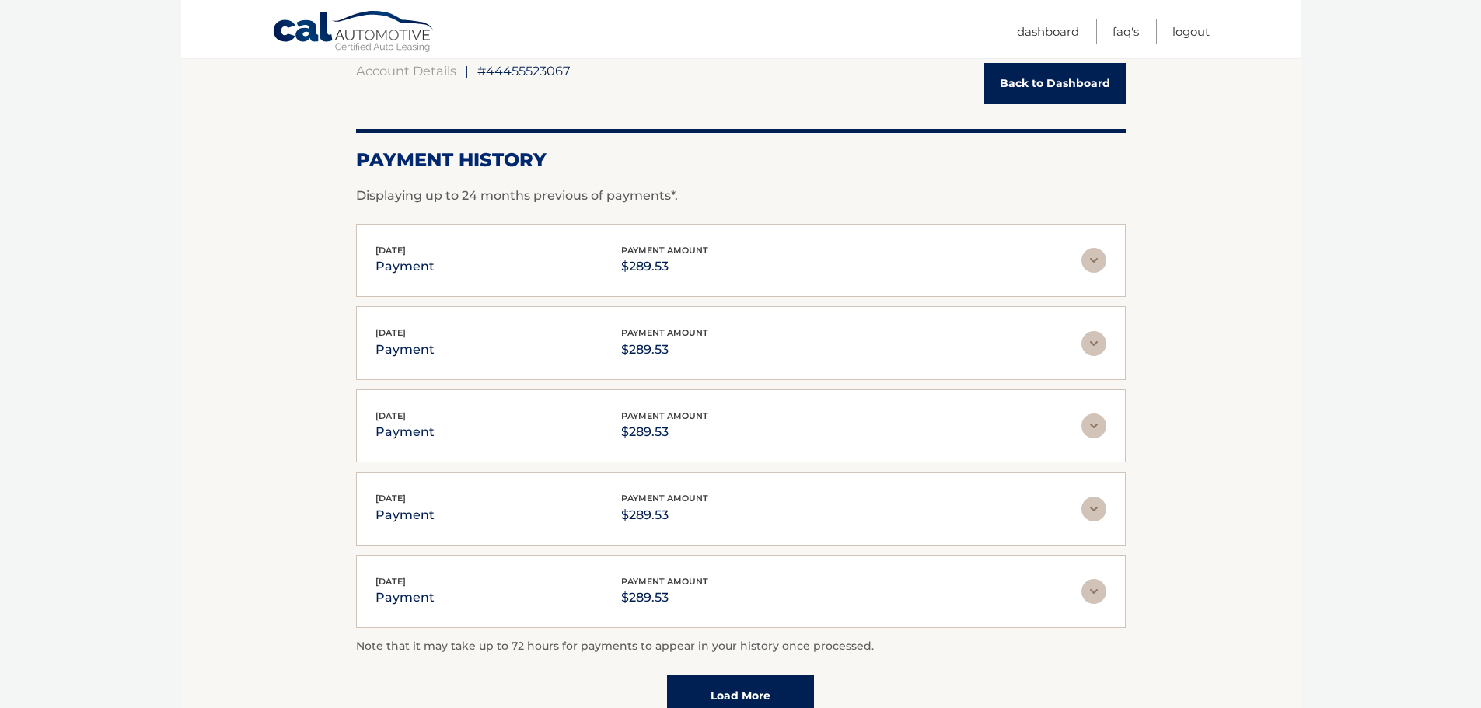
scroll to position [311, 0]
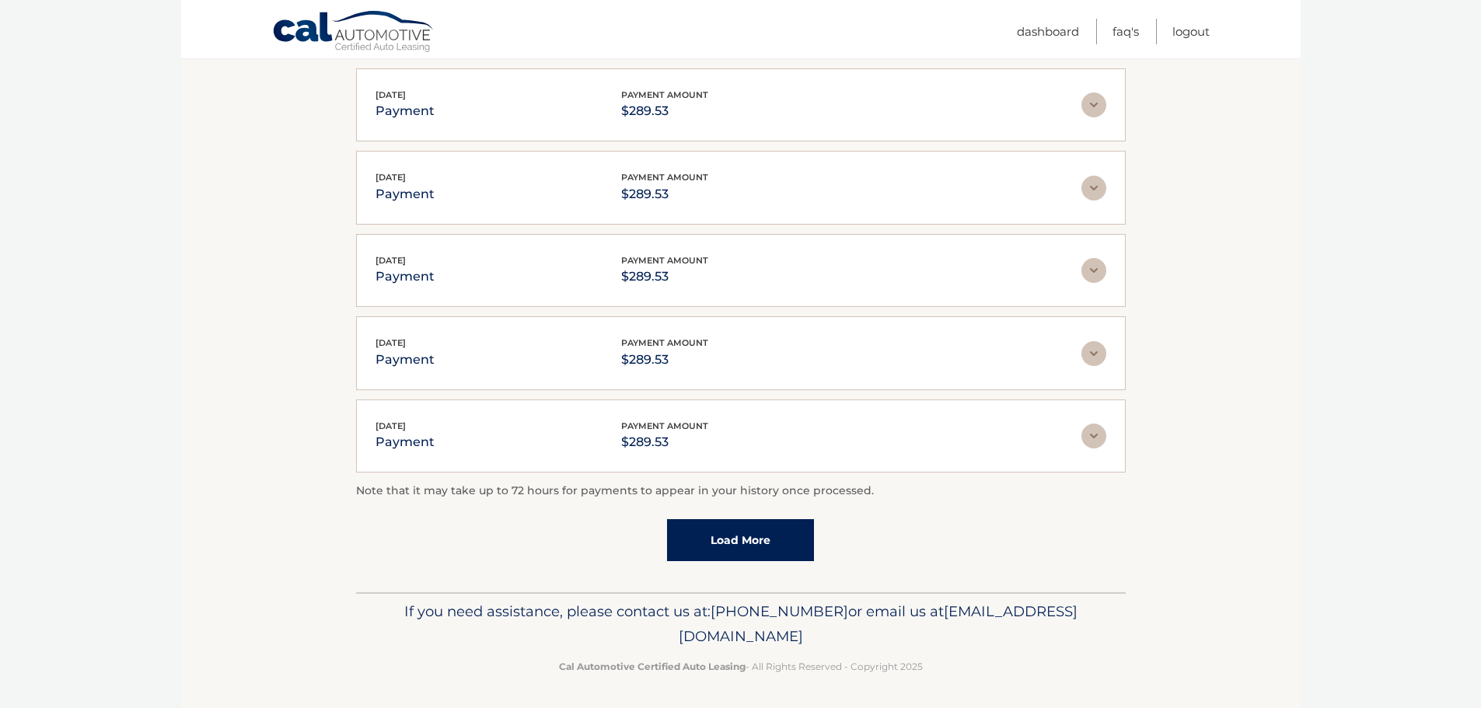
click at [774, 540] on link "Load More" at bounding box center [740, 540] width 147 height 42
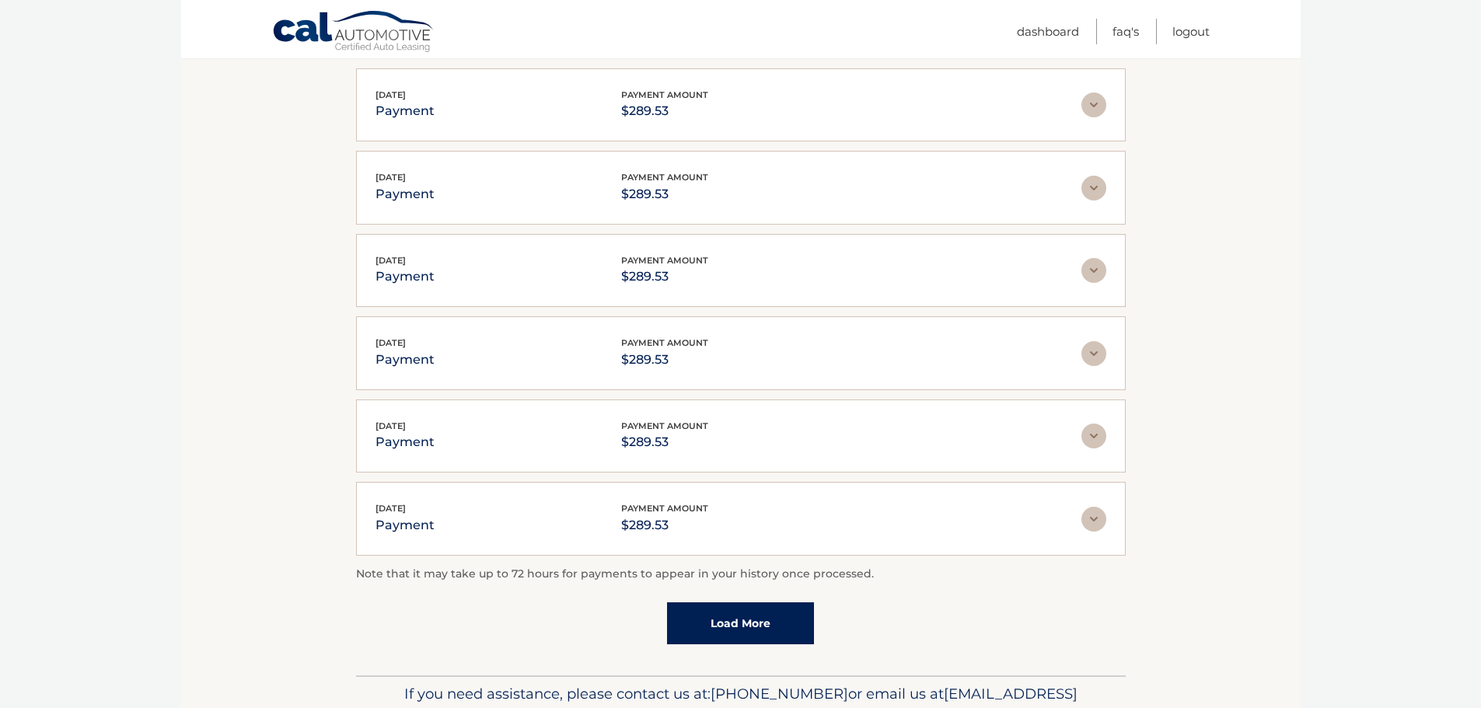
click at [743, 621] on link "Load More" at bounding box center [740, 624] width 147 height 42
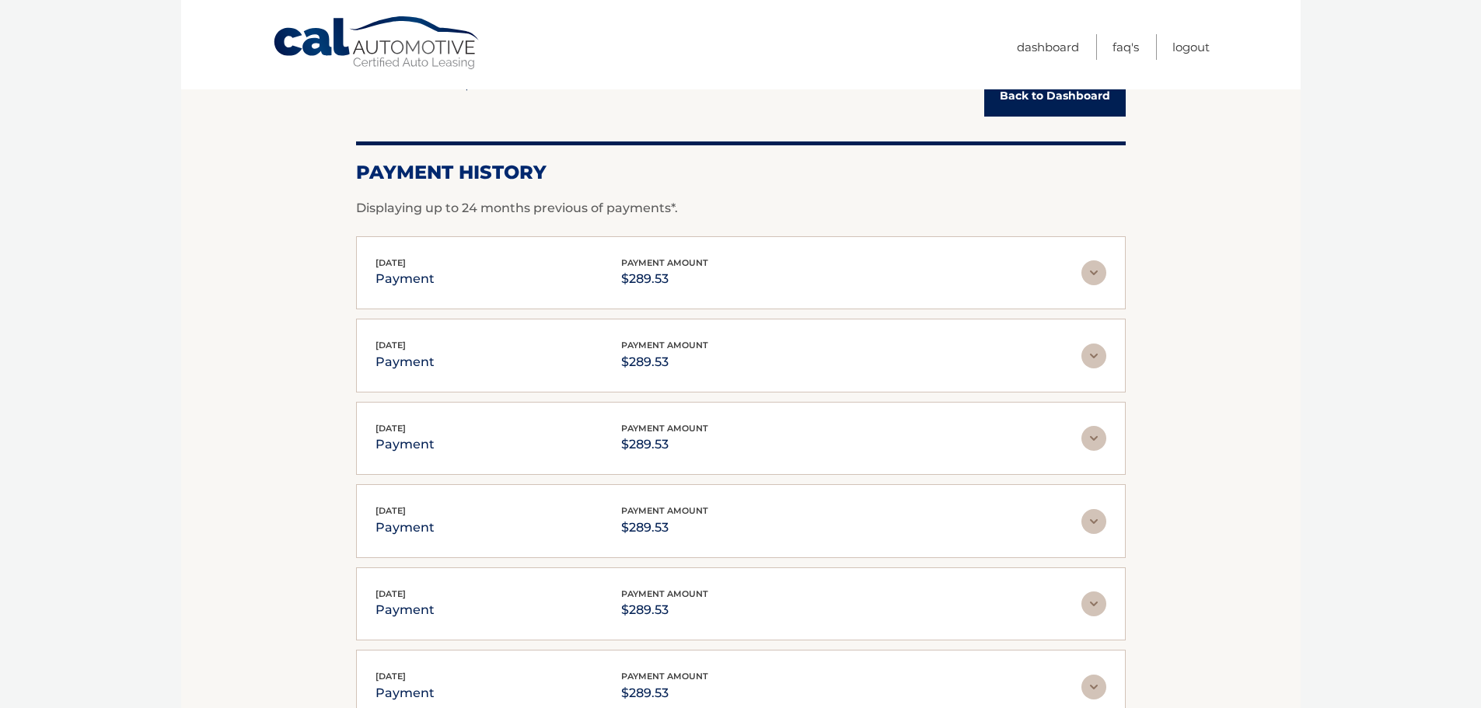
scroll to position [0, 0]
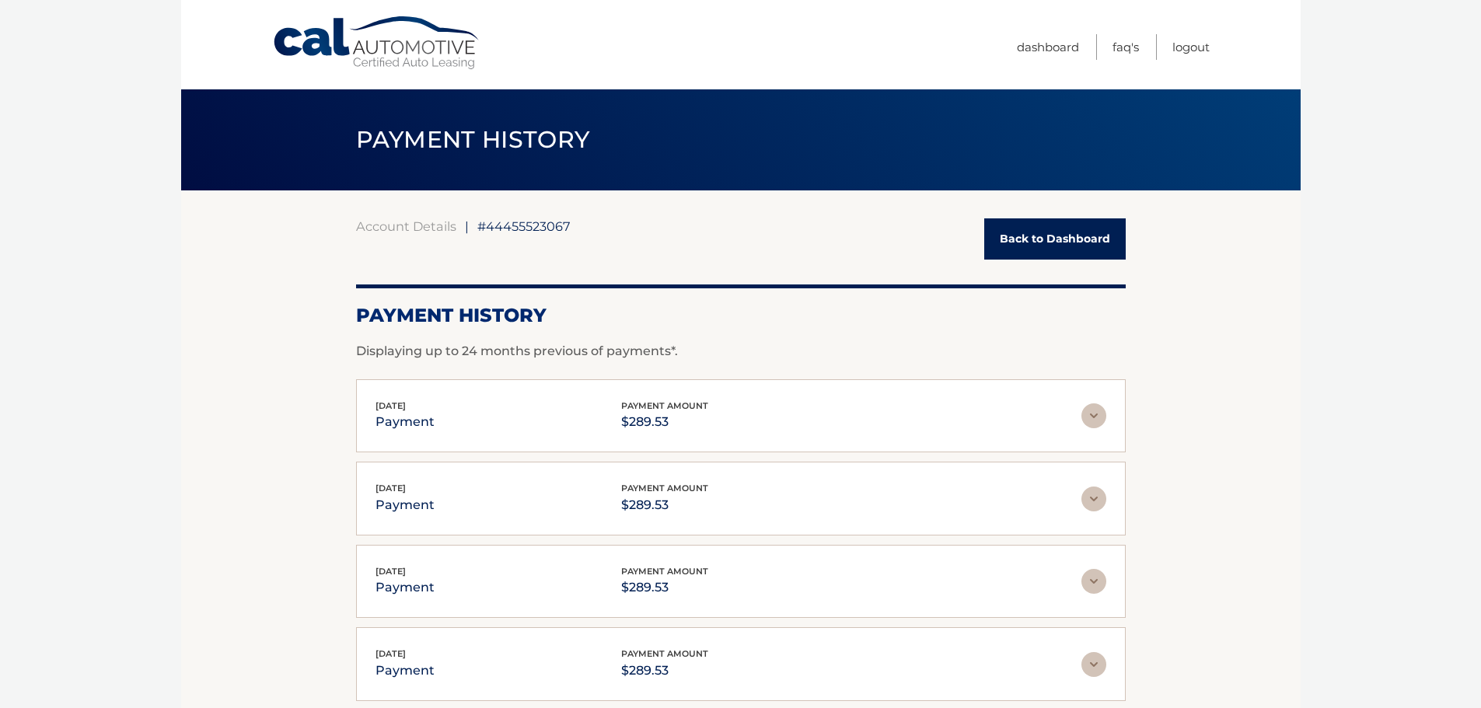
click at [1069, 238] on link "Back to Dashboard" at bounding box center [1056, 239] width 142 height 41
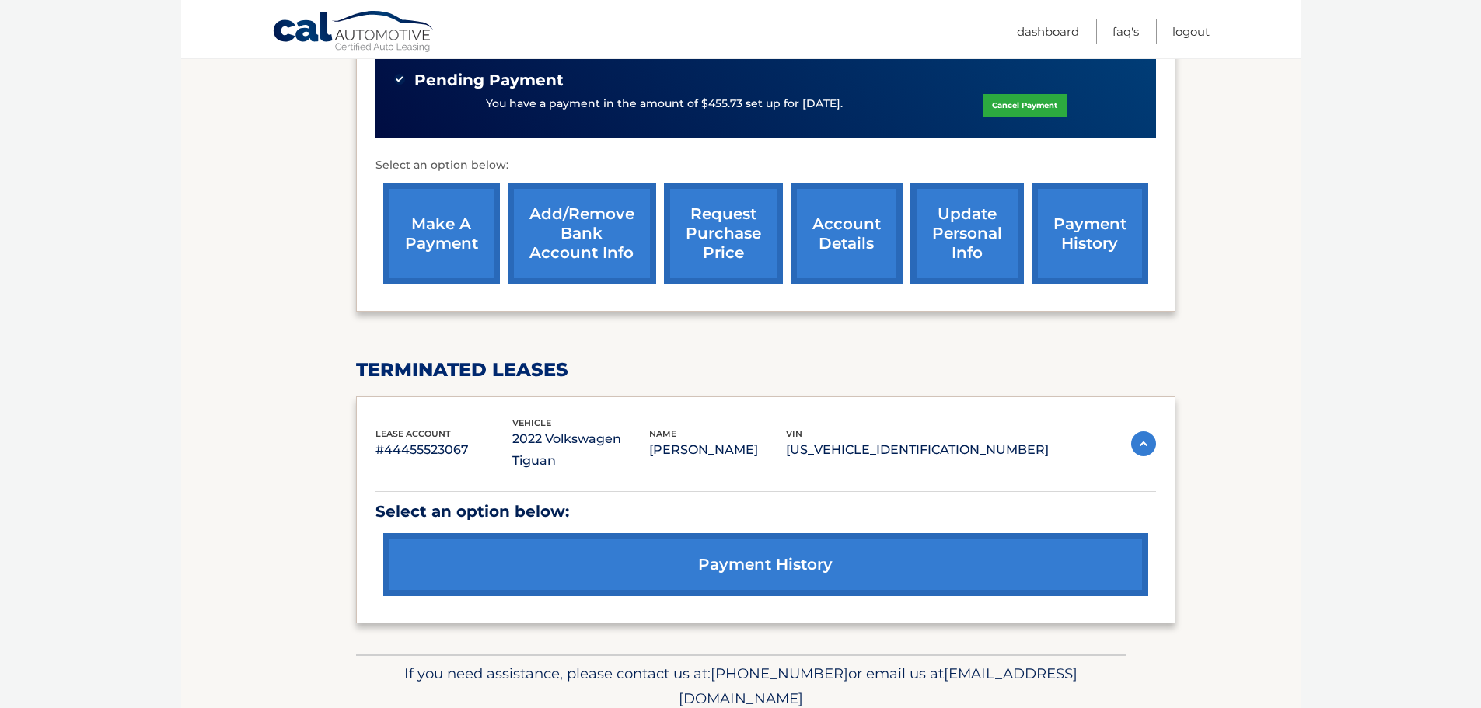
scroll to position [538, 0]
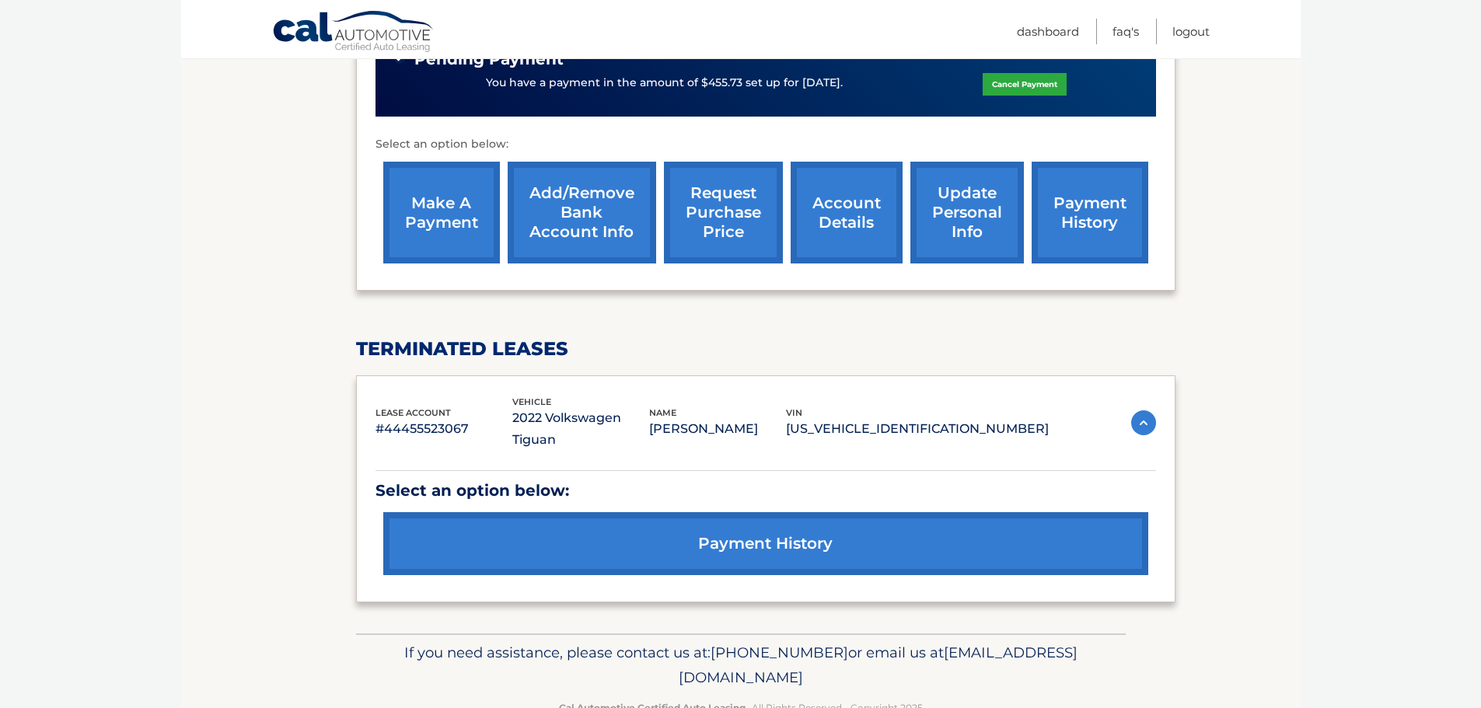
click at [1145, 411] on img at bounding box center [1143, 423] width 25 height 25
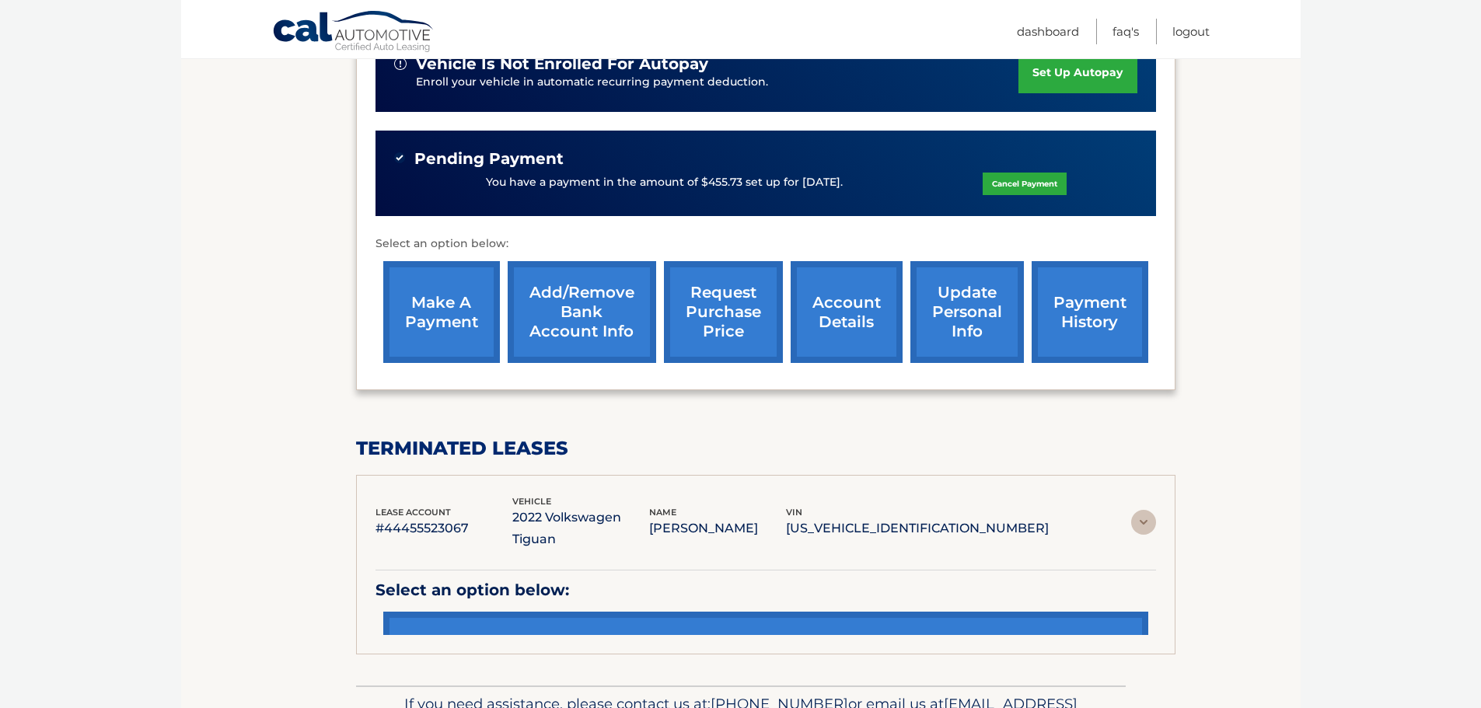
scroll to position [406, 0]
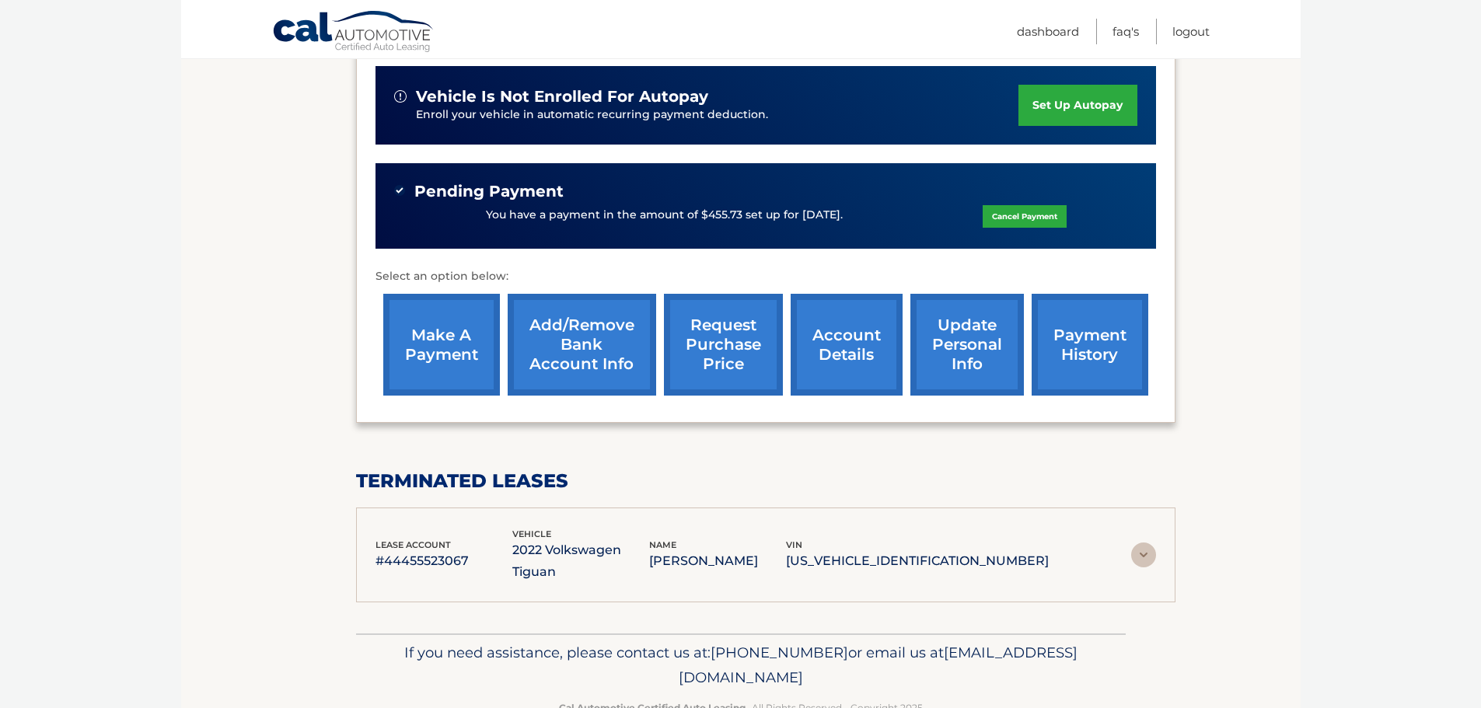
click at [1145, 543] on img at bounding box center [1143, 555] width 25 height 25
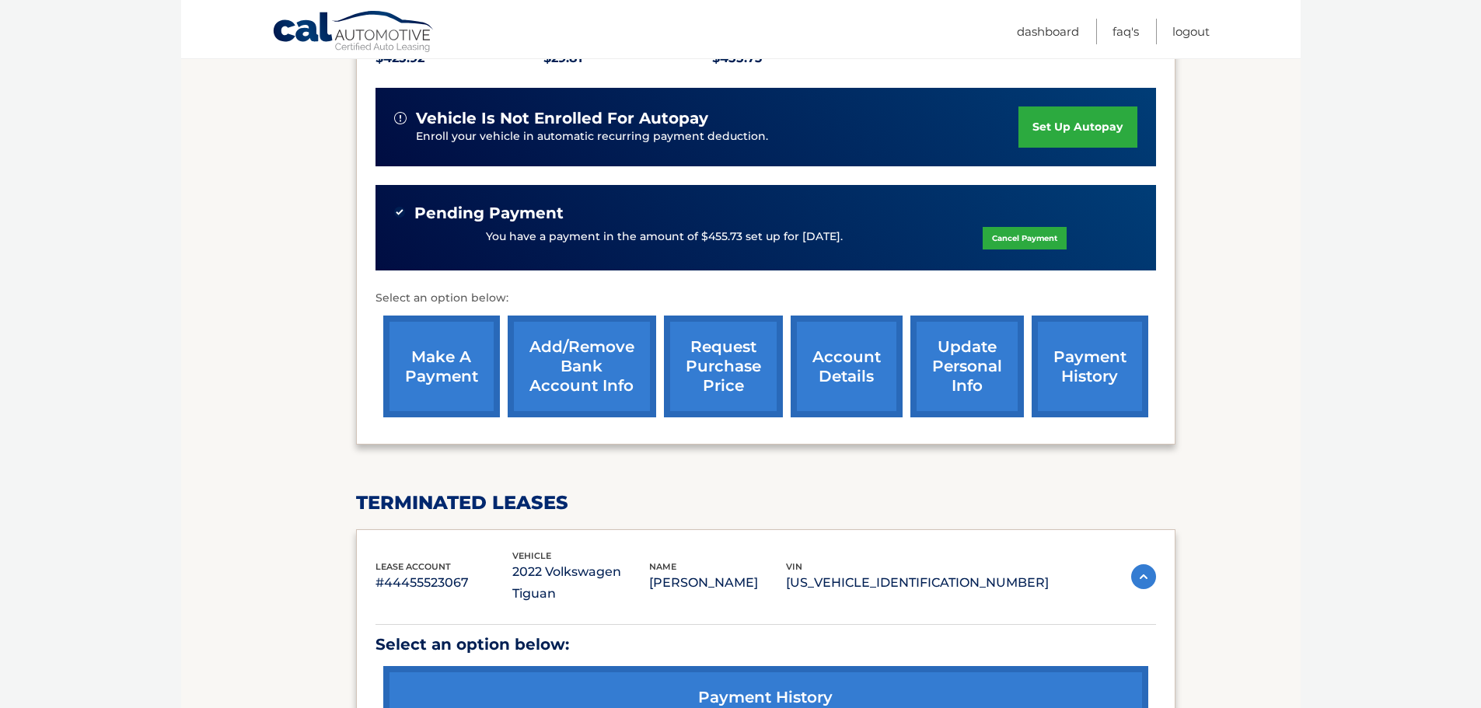
scroll to position [383, 0]
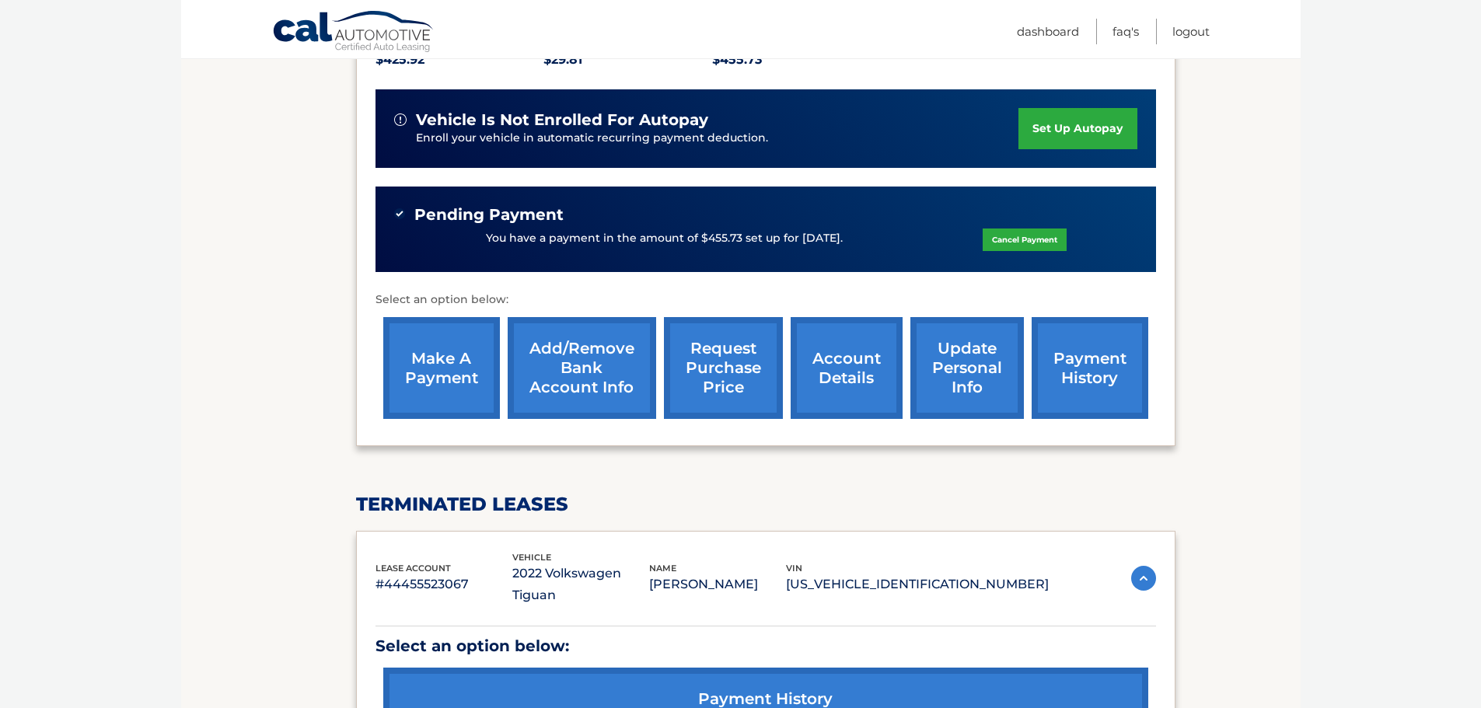
click at [848, 352] on link "account details" at bounding box center [847, 368] width 112 height 102
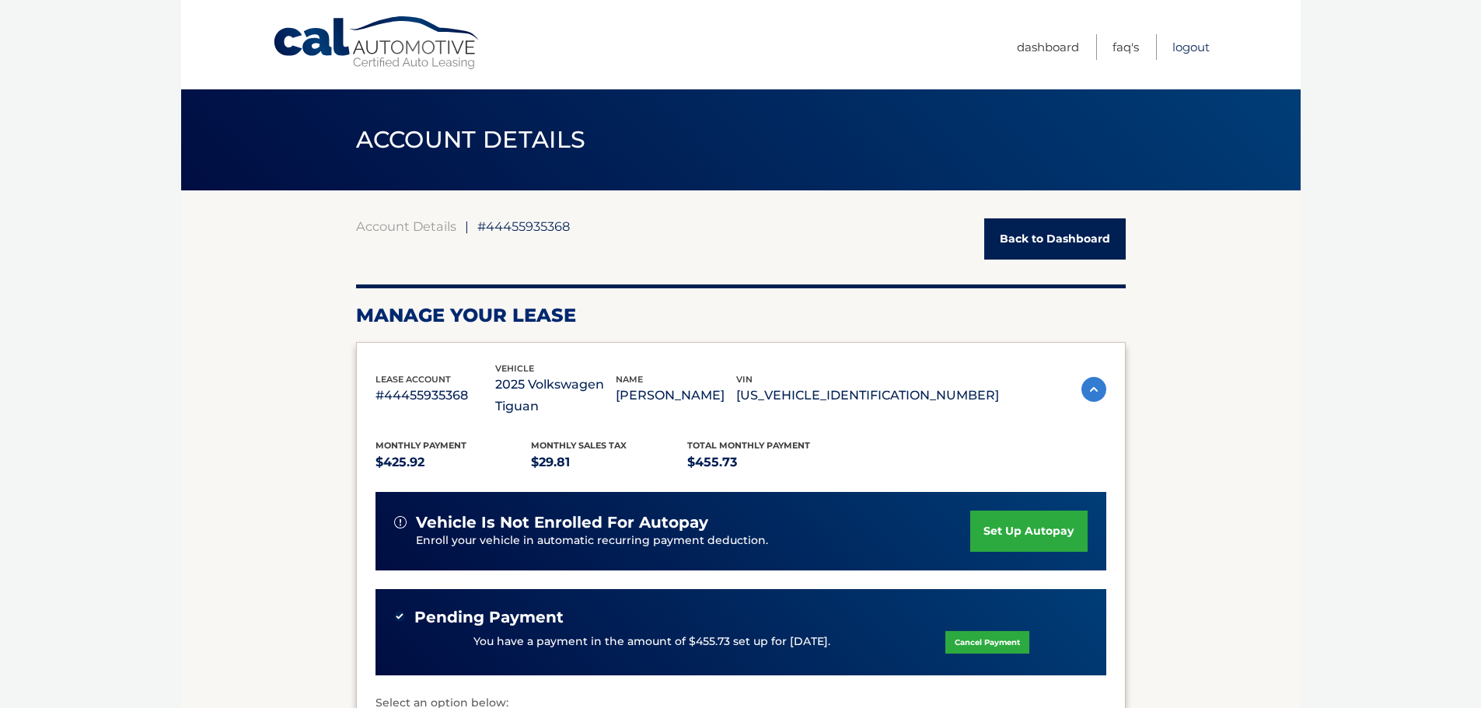
click at [1187, 44] on link "Logout" at bounding box center [1191, 47] width 37 height 26
